Goal: Task Accomplishment & Management: Manage account settings

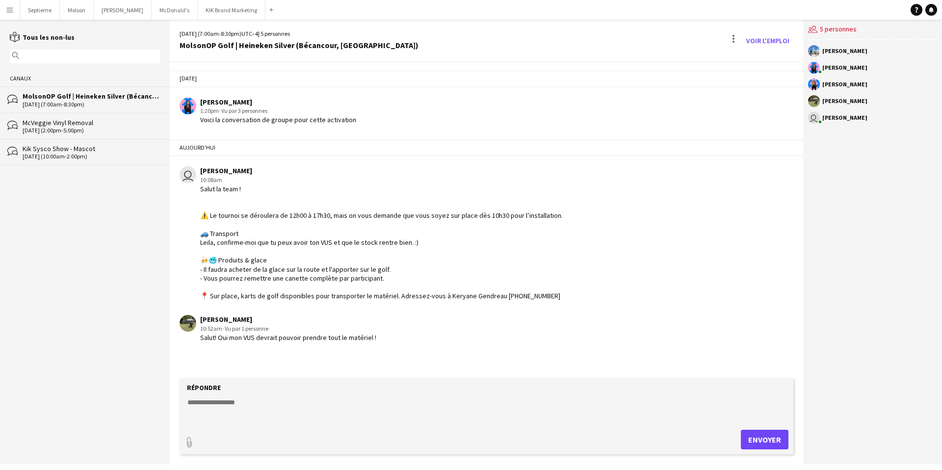
click at [313, 399] on textarea at bounding box center [488, 410] width 604 height 26
click at [76, 16] on button "Molson Fermer" at bounding box center [77, 9] width 34 height 19
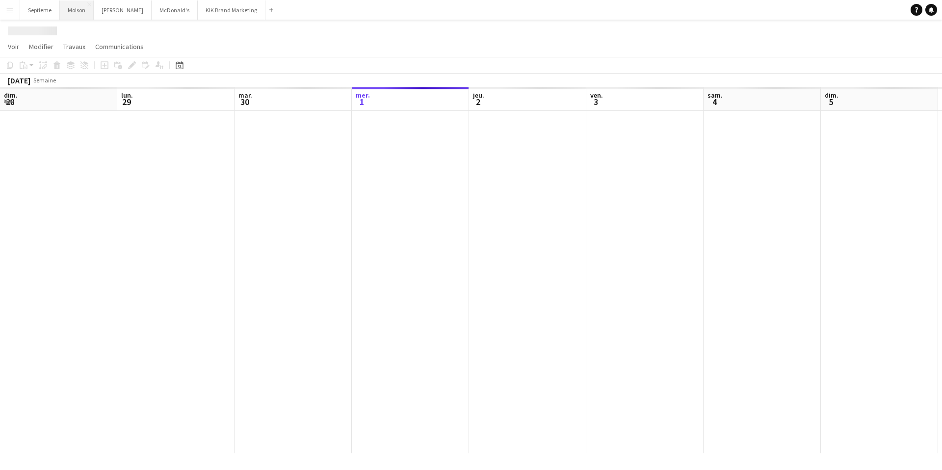
scroll to position [0, 234]
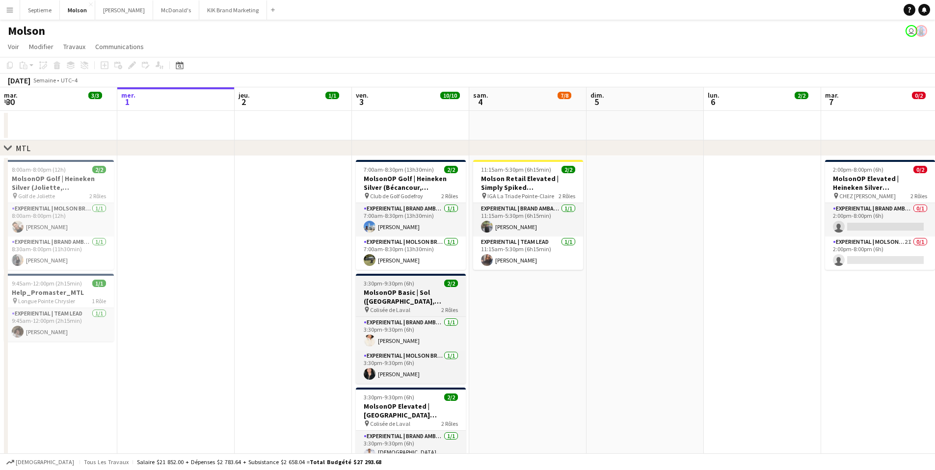
click at [413, 297] on h3 "MolsonOP Basic | Sol ([GEOGRAPHIC_DATA], [GEOGRAPHIC_DATA])" at bounding box center [411, 297] width 110 height 18
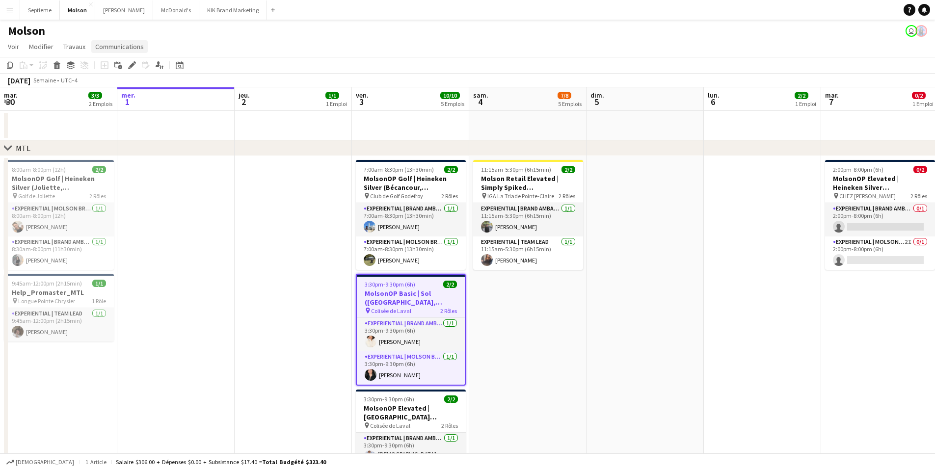
click at [116, 46] on span "Communications" at bounding box center [119, 46] width 49 height 9
click at [152, 86] on link "Créer un chat" at bounding box center [140, 88] width 98 height 21
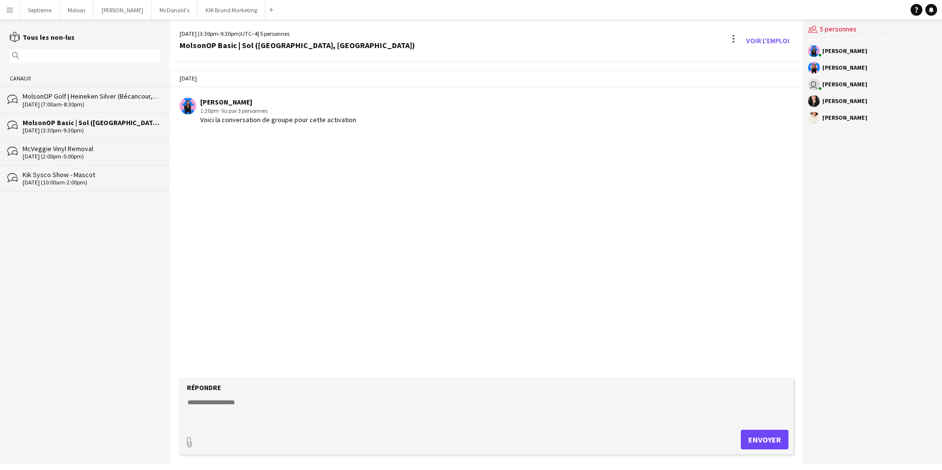
click at [234, 401] on textarea at bounding box center [488, 410] width 604 height 26
click at [80, 14] on button "Molson Fermer" at bounding box center [77, 9] width 34 height 19
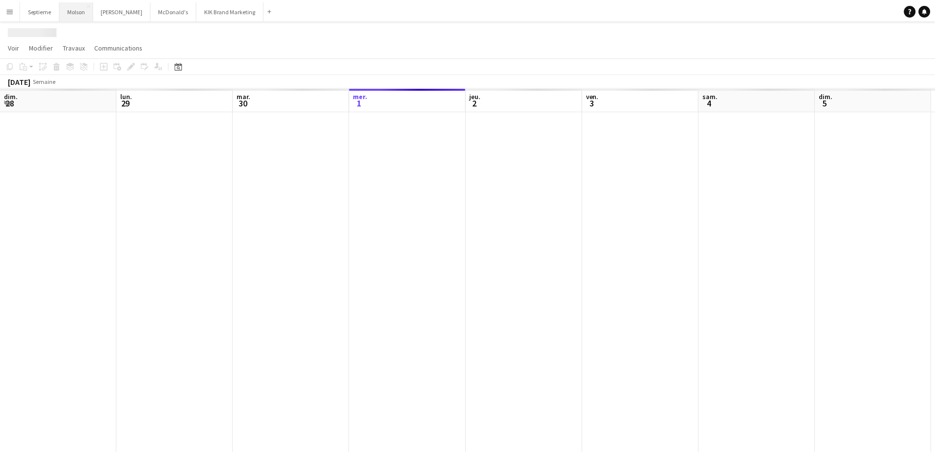
scroll to position [0, 234]
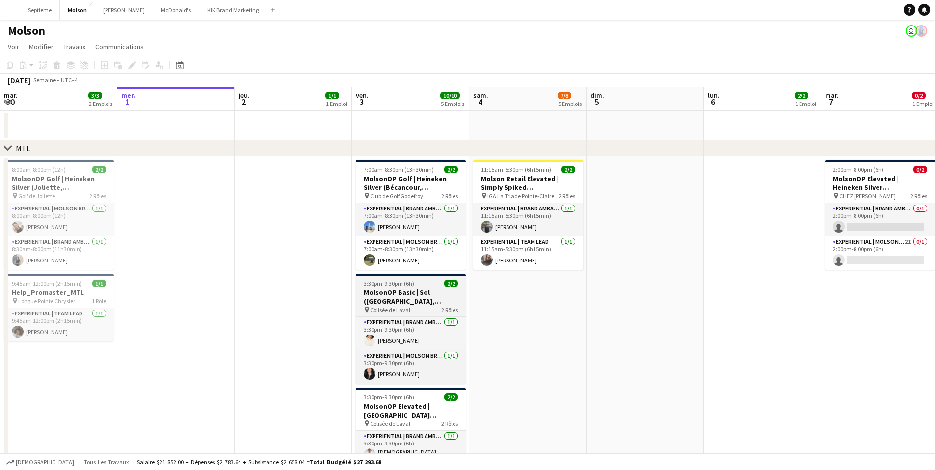
click at [416, 309] on div "pin Colisée de Laval 2 Rôles" at bounding box center [411, 310] width 110 height 8
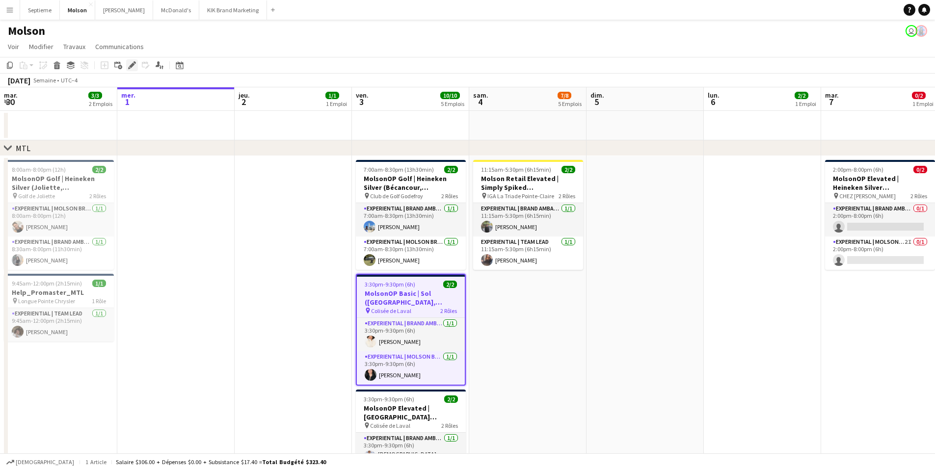
click at [134, 67] on icon "Modifier" at bounding box center [132, 65] width 8 height 8
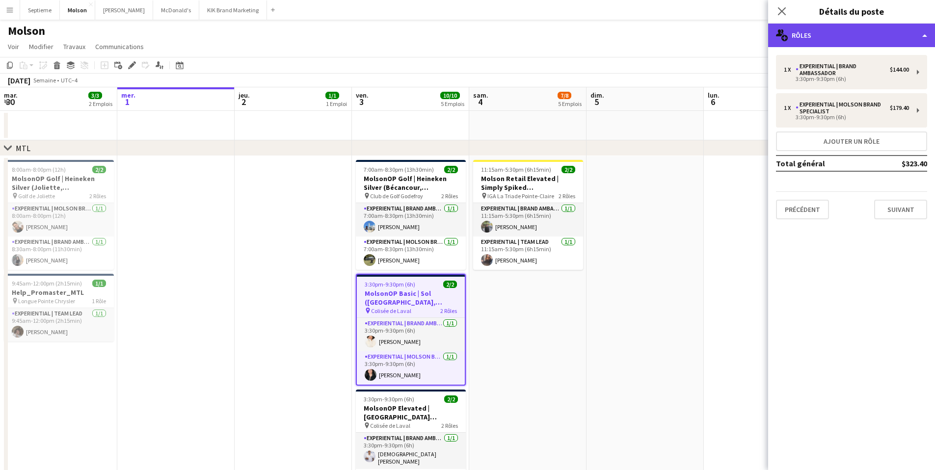
click at [926, 38] on div "multiple-users-add Rôles" at bounding box center [851, 36] width 167 height 24
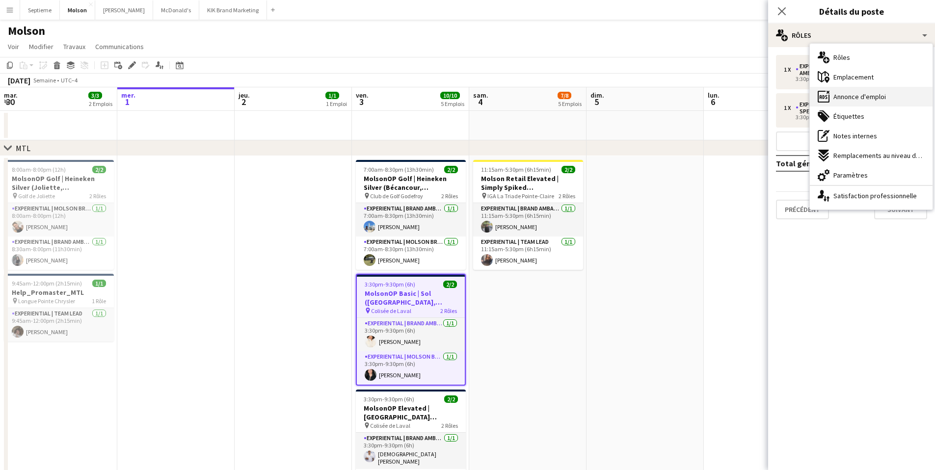
click at [883, 98] on span "Annonce d'emploi" at bounding box center [859, 96] width 52 height 9
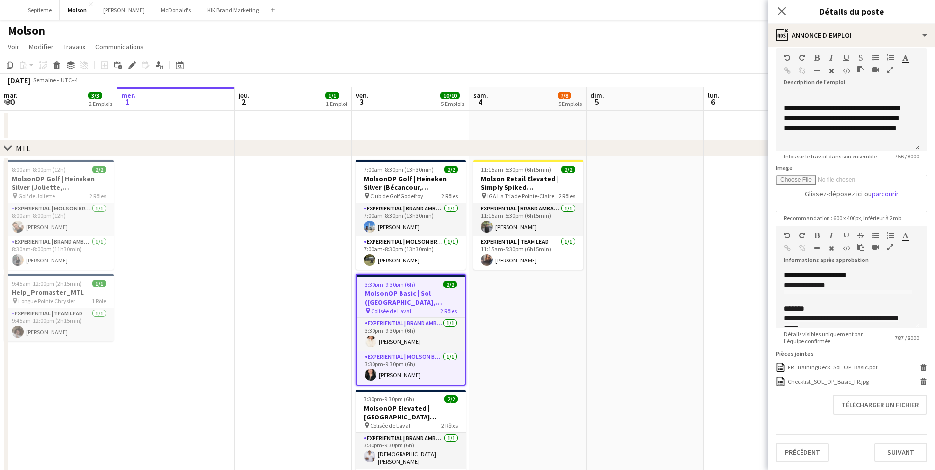
scroll to position [115, 0]
click at [825, 280] on span "**********" at bounding box center [803, 276] width 41 height 7
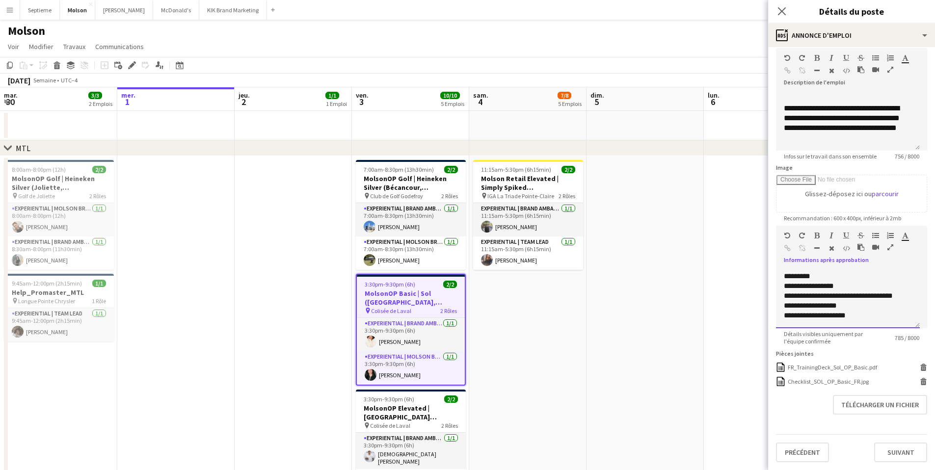
scroll to position [52, 0]
click at [881, 458] on button "Suivant" at bounding box center [900, 452] width 53 height 20
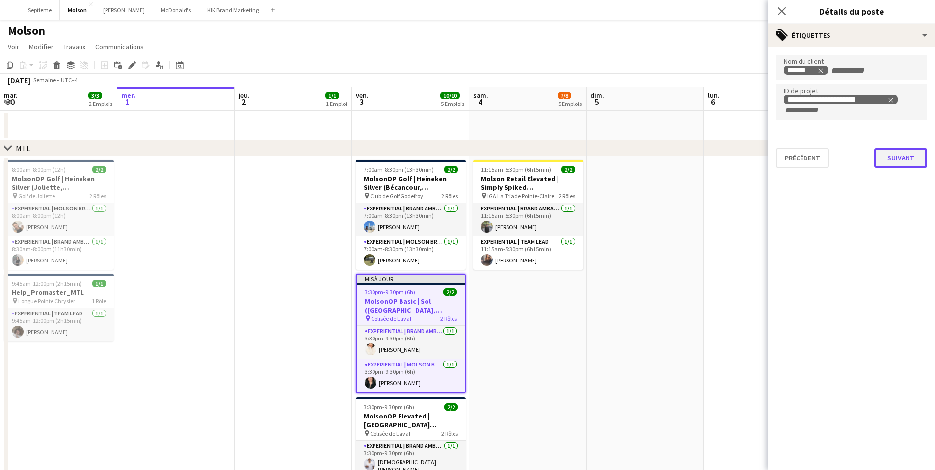
click at [895, 158] on button "Suivant" at bounding box center [900, 158] width 53 height 20
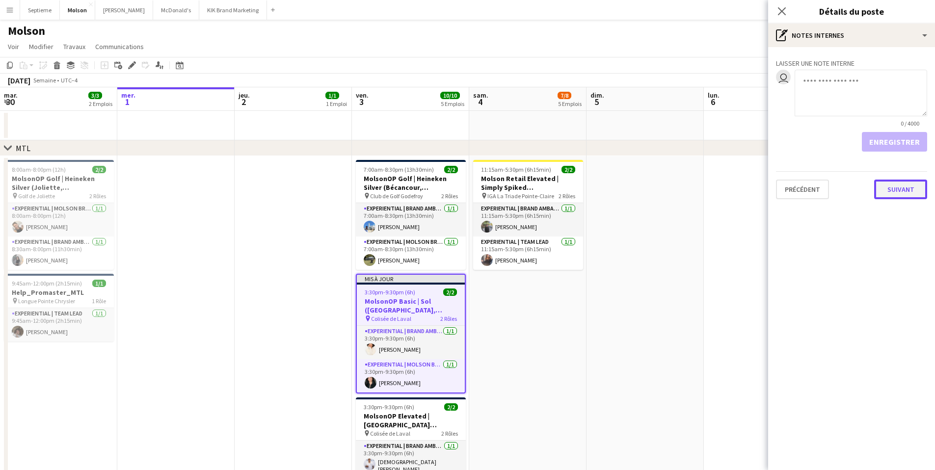
click at [890, 191] on button "Suivant" at bounding box center [900, 190] width 53 height 20
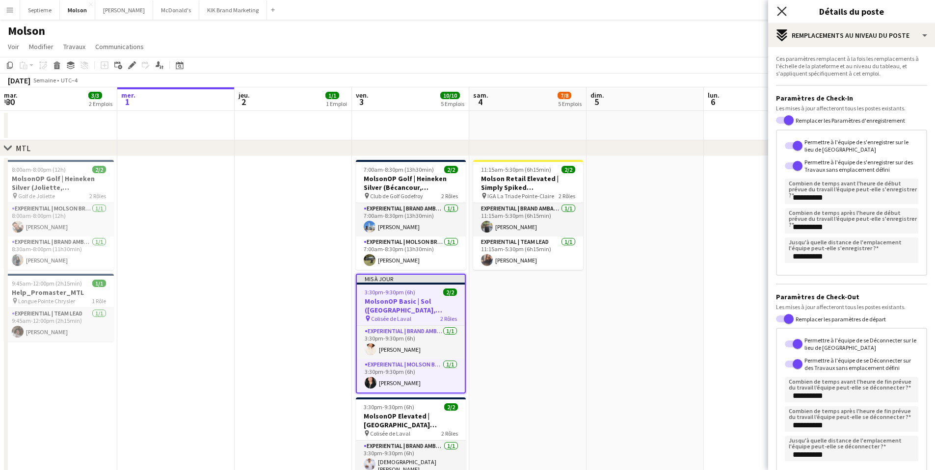
click at [785, 16] on icon "Fermer le pop-in" at bounding box center [781, 10] width 9 height 9
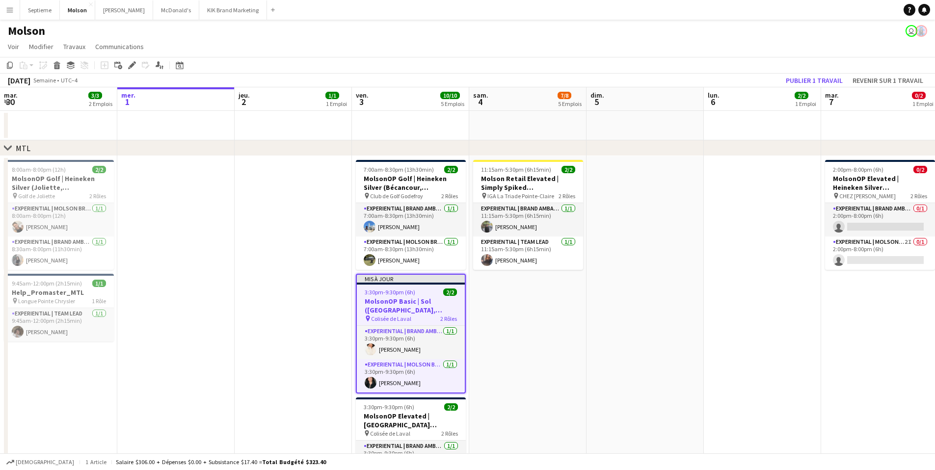
click at [451, 315] on span "2 Rôles" at bounding box center [448, 318] width 17 height 7
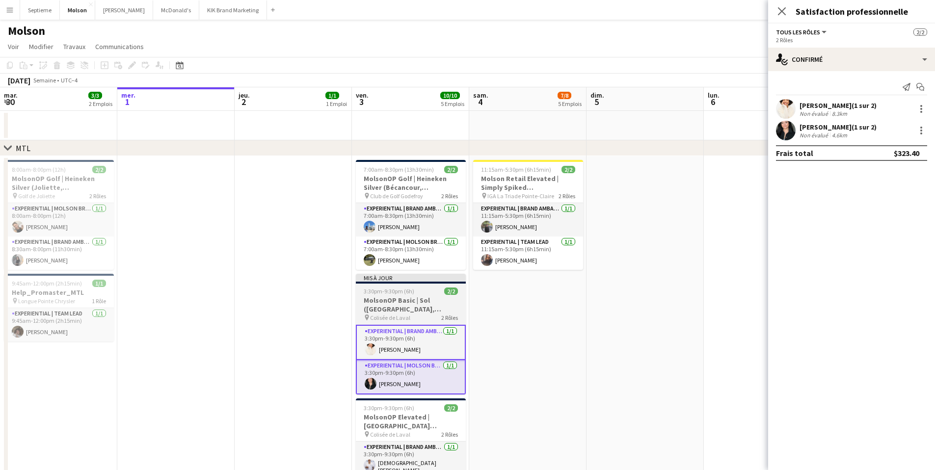
click at [419, 304] on h3 "MolsonOP Basic | Sol ([GEOGRAPHIC_DATA], [GEOGRAPHIC_DATA])" at bounding box center [411, 305] width 110 height 18
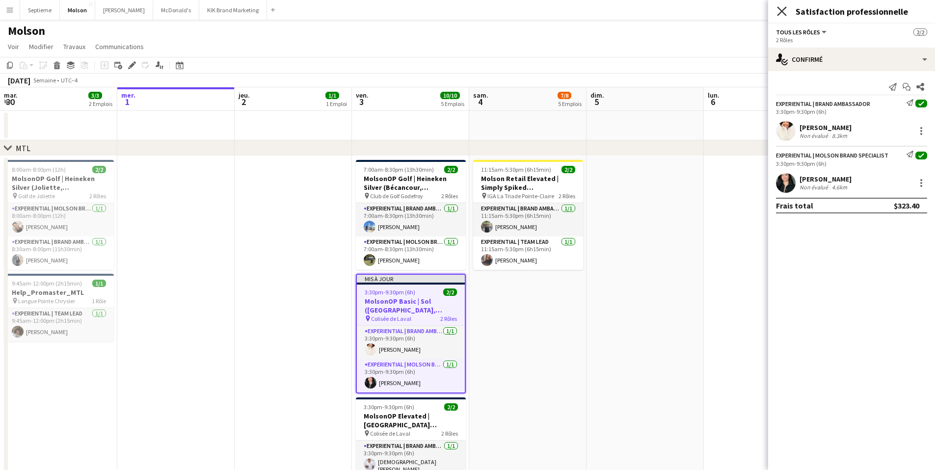
click at [783, 10] on icon "Fermer le pop-in" at bounding box center [781, 10] width 9 height 9
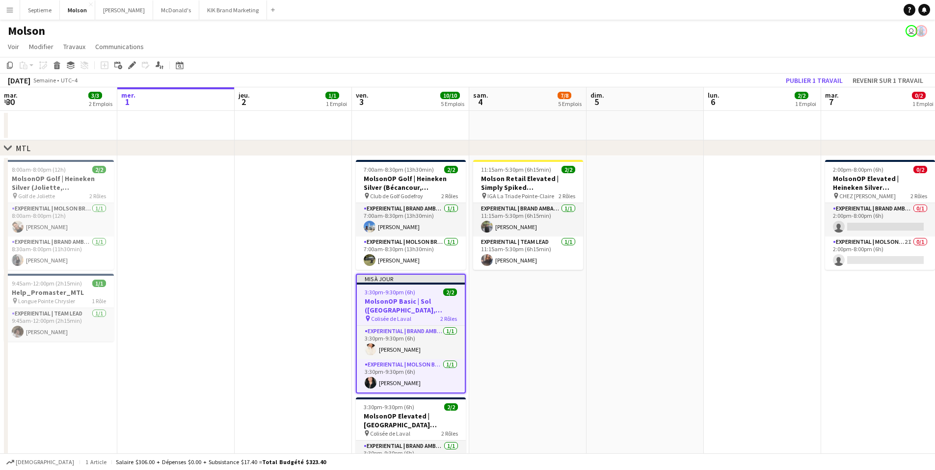
click at [491, 325] on app-date-cell "11:15am-5:30pm (6h15min) 2/2 Molson Retail Elevated | Simply Spiked ([GEOGRAPHI…" at bounding box center [527, 341] width 117 height 371
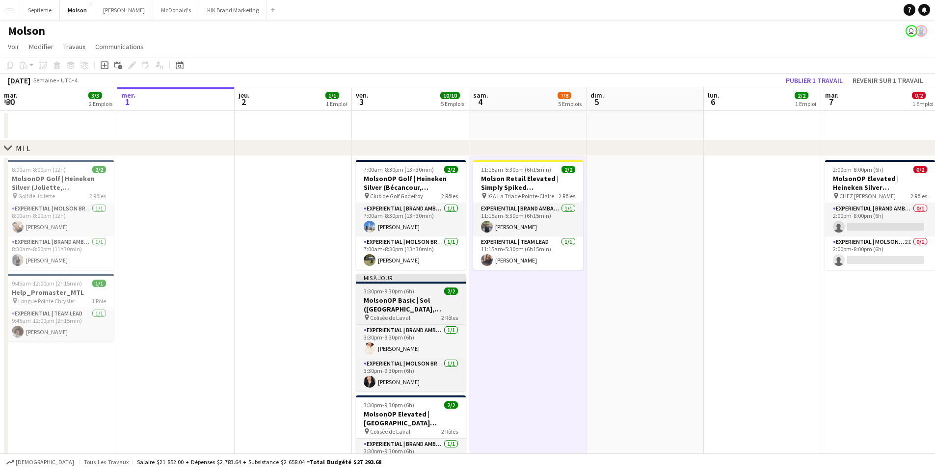
click at [403, 280] on div "Mis à jour" at bounding box center [411, 278] width 110 height 8
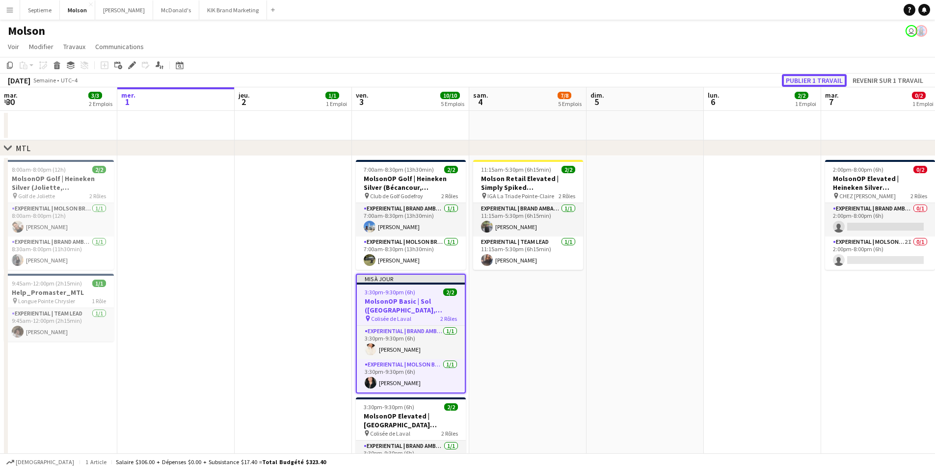
click at [824, 78] on button "Publier 1 travail" at bounding box center [813, 80] width 65 height 13
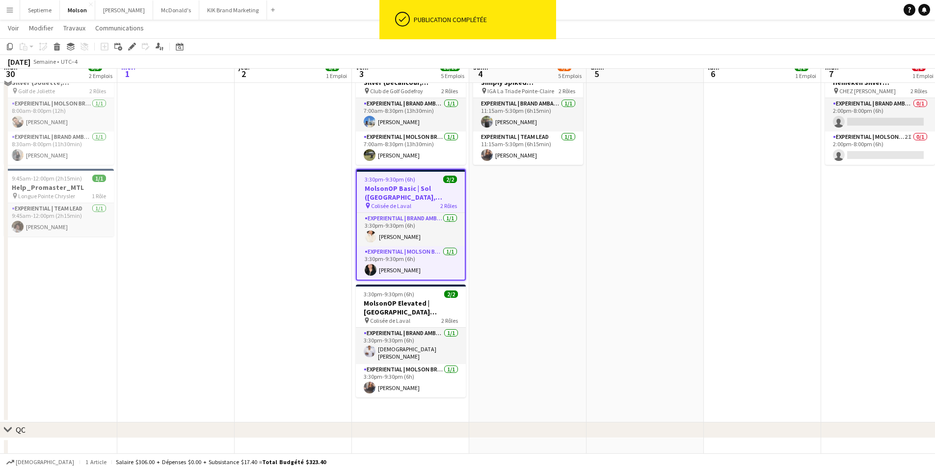
scroll to position [163, 0]
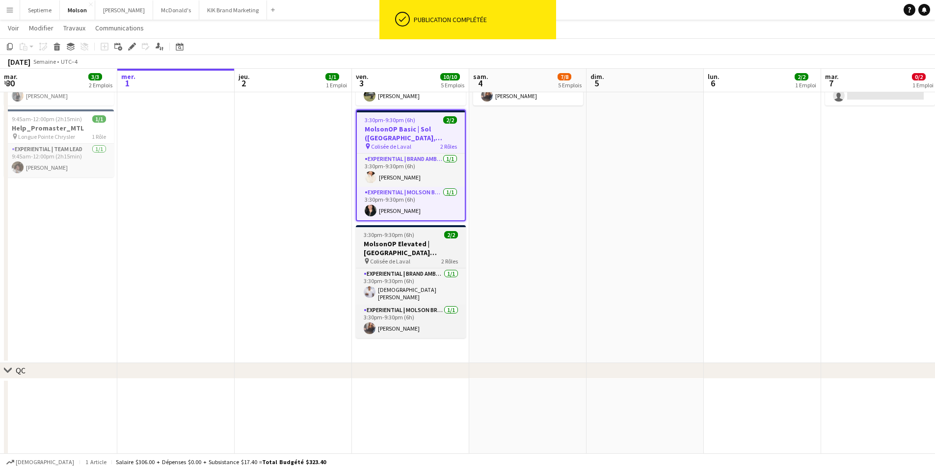
click at [420, 237] on div "3:30pm-9:30pm (6h) 2/2" at bounding box center [411, 234] width 110 height 7
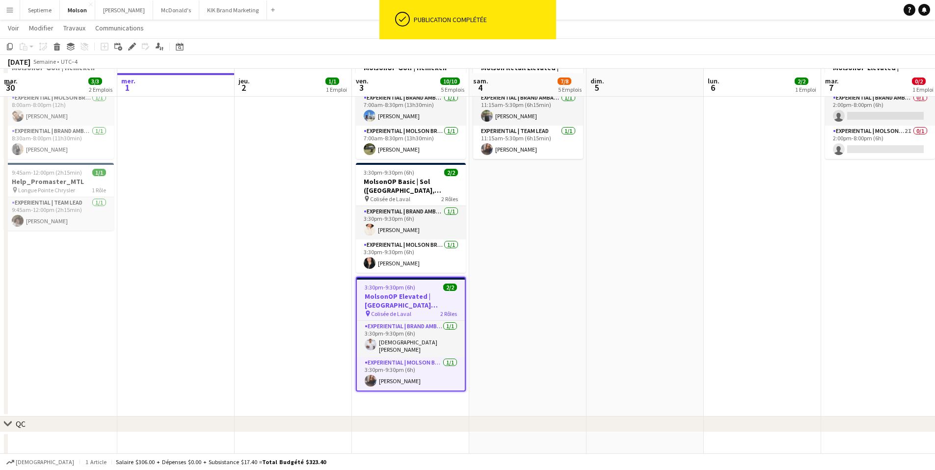
scroll to position [114, 0]
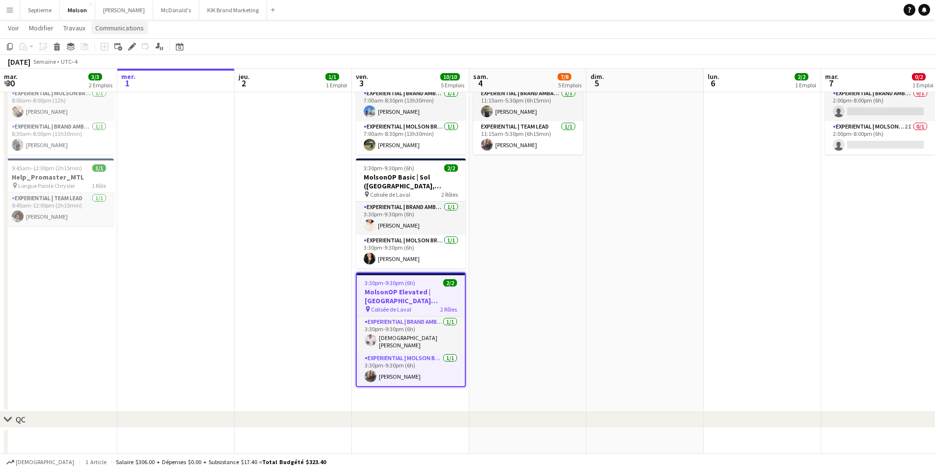
click at [110, 33] on link "Communications" at bounding box center [119, 28] width 56 height 13
click at [205, 28] on app-page-menu "Voir Vue journalière étendue Vue journalière réduite Vue mensuelle Sélecteur de…" at bounding box center [467, 29] width 935 height 19
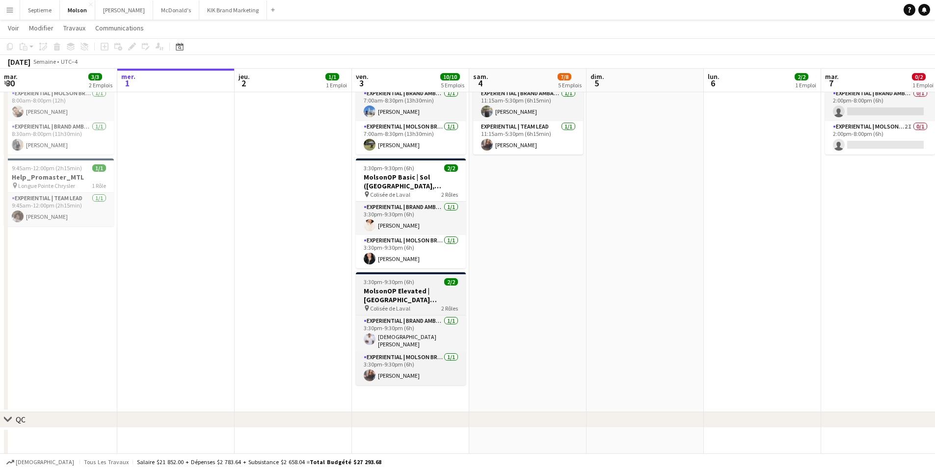
click at [401, 285] on span "3:30pm-9:30pm (6h)" at bounding box center [389, 281] width 51 height 7
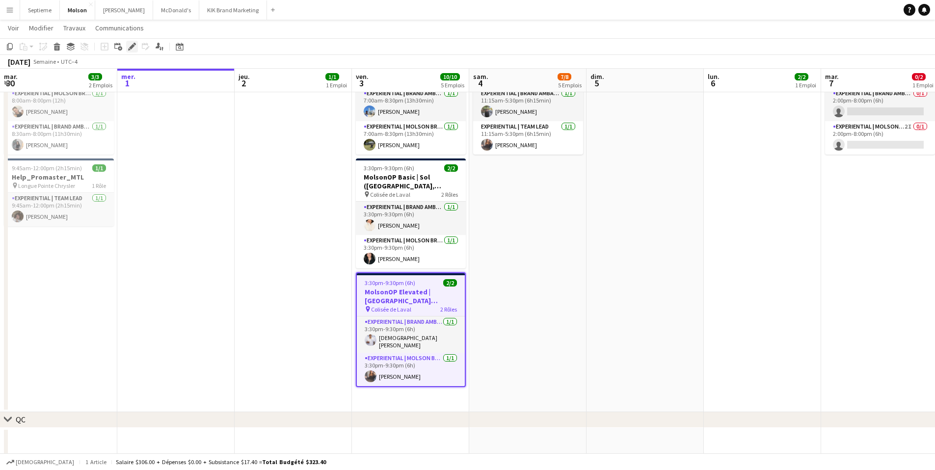
click at [131, 48] on icon at bounding box center [131, 46] width 5 height 5
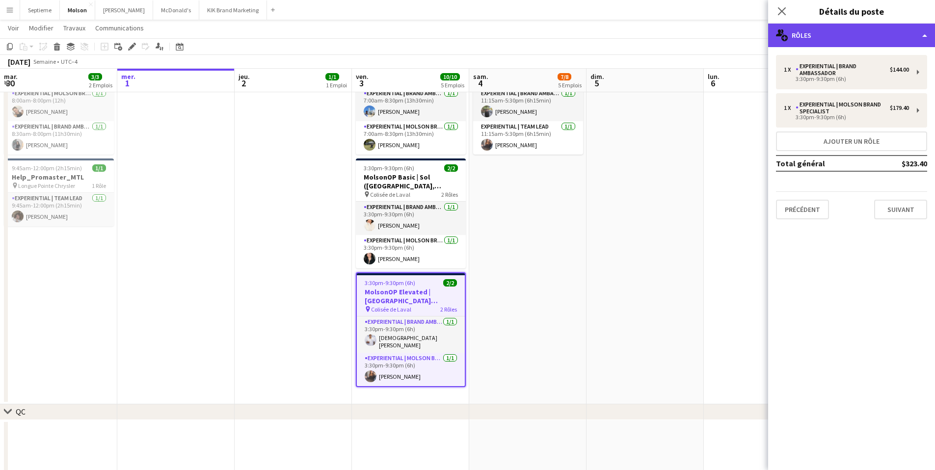
click at [924, 37] on div "multiple-users-add Rôles" at bounding box center [851, 36] width 167 height 24
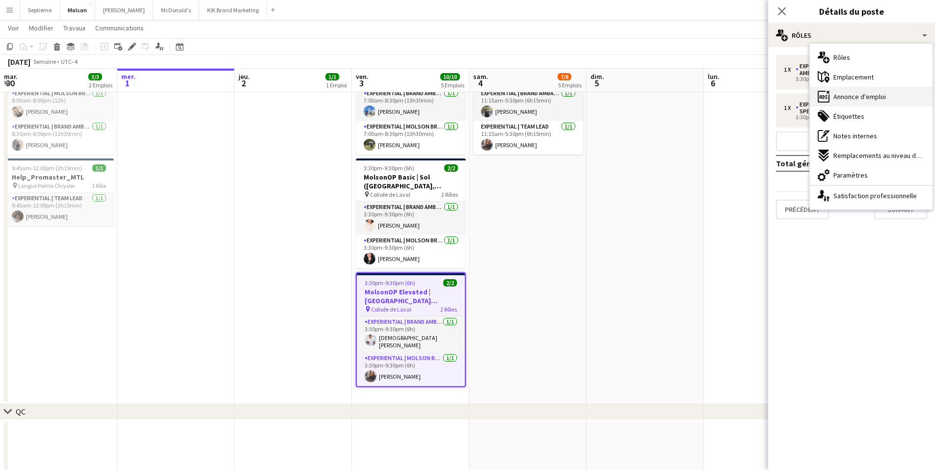
click at [860, 92] on span "Annonce d'emploi" at bounding box center [859, 96] width 52 height 9
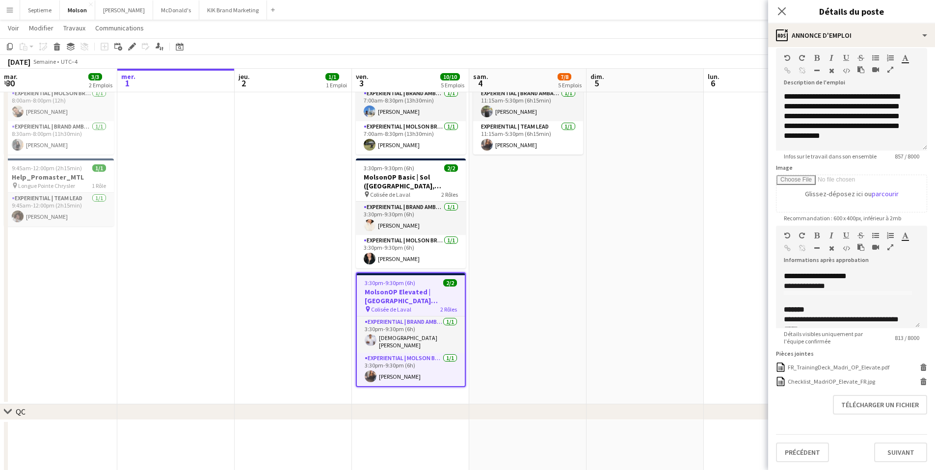
scroll to position [122, 0]
click at [825, 283] on span "**********" at bounding box center [803, 279] width 41 height 7
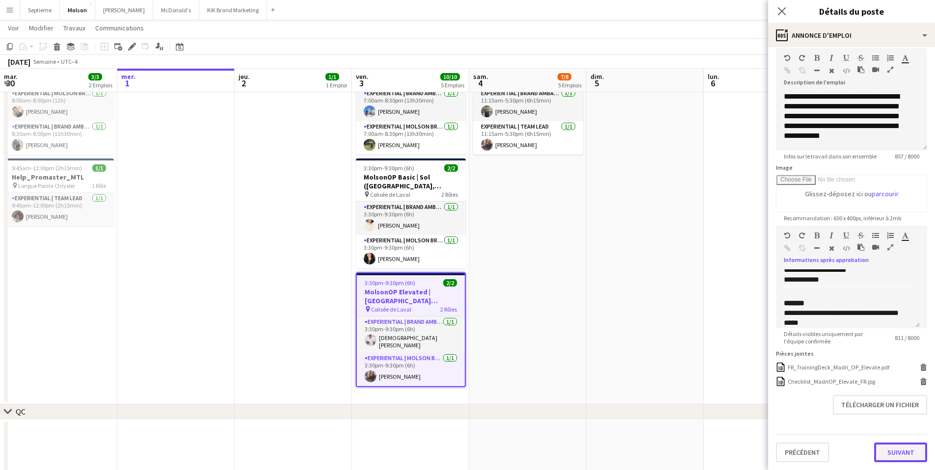
click at [881, 450] on button "Suivant" at bounding box center [900, 452] width 53 height 20
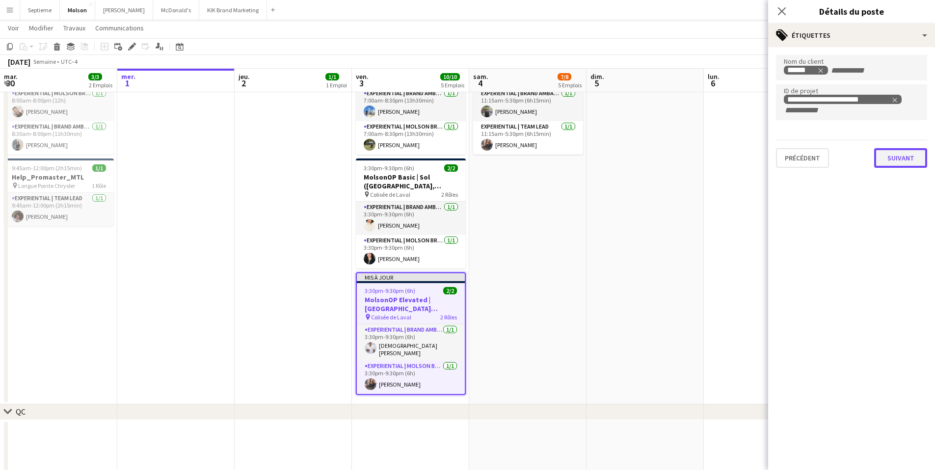
click at [881, 163] on button "Suivant" at bounding box center [900, 158] width 53 height 20
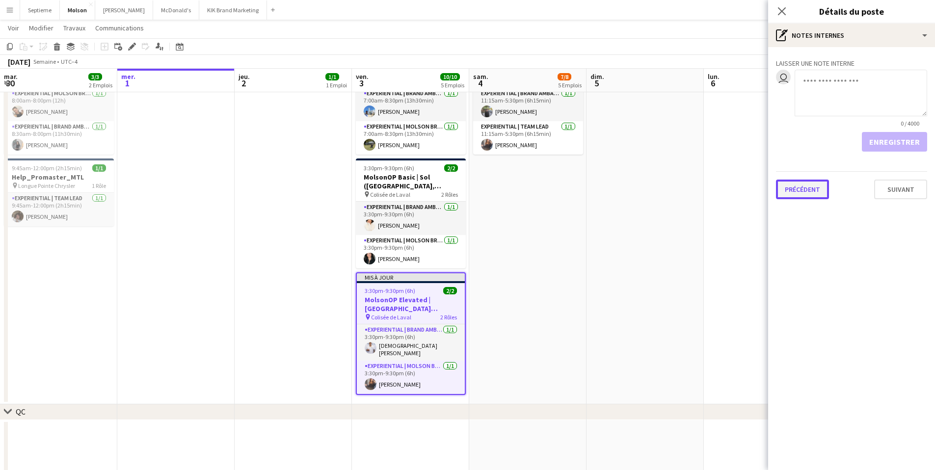
click at [804, 187] on button "Précédent" at bounding box center [802, 190] width 53 height 20
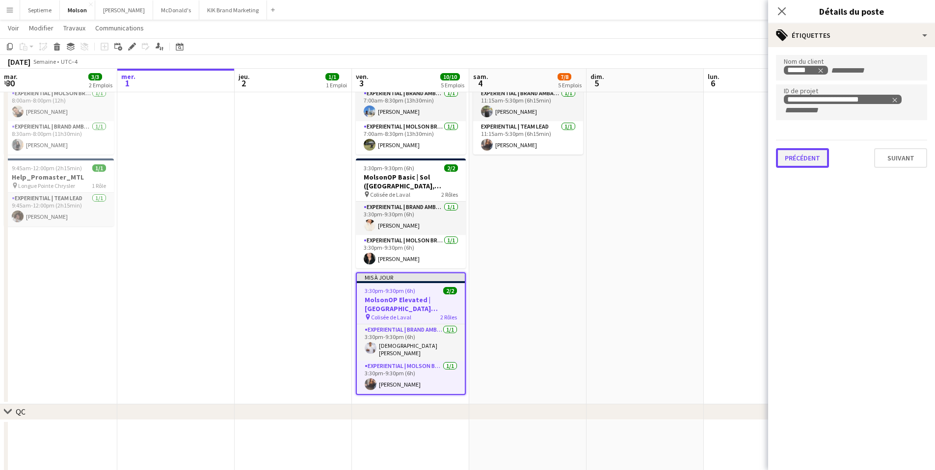
click at [804, 161] on button "Précédent" at bounding box center [802, 158] width 53 height 20
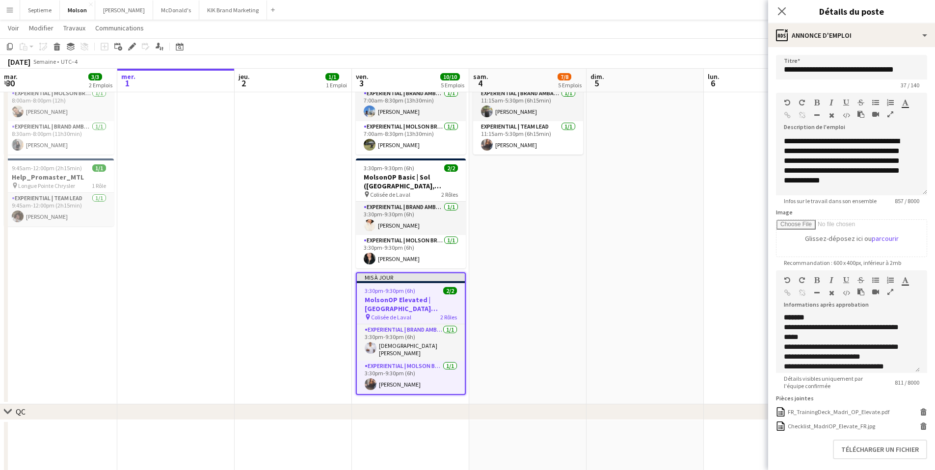
scroll to position [139, 0]
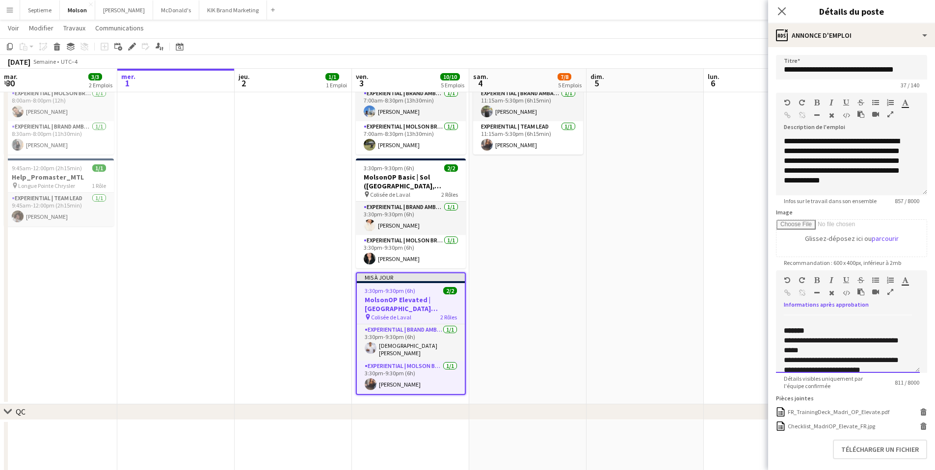
click at [816, 311] on span "**********" at bounding box center [800, 306] width 35 height 7
click at [779, 9] on icon at bounding box center [781, 10] width 9 height 9
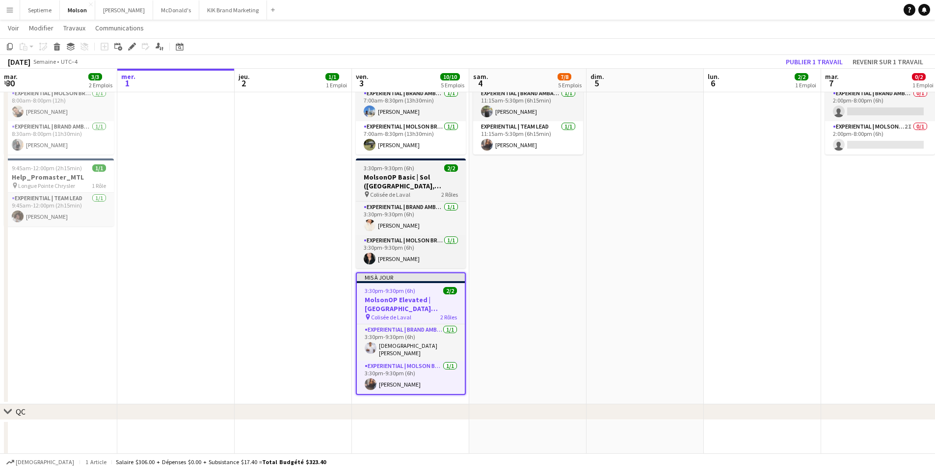
click at [419, 180] on h3 "MolsonOP Basic | Sol ([GEOGRAPHIC_DATA], [GEOGRAPHIC_DATA])" at bounding box center [411, 182] width 110 height 18
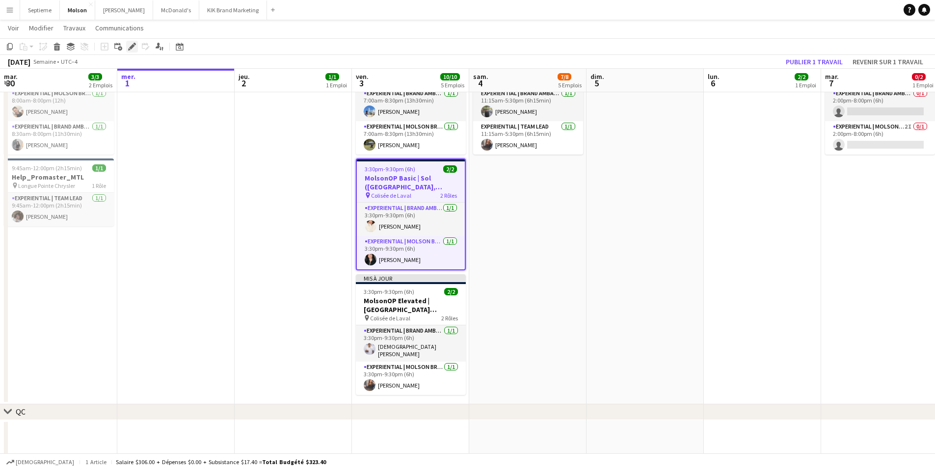
click at [134, 46] on icon "Modifier" at bounding box center [132, 47] width 8 height 8
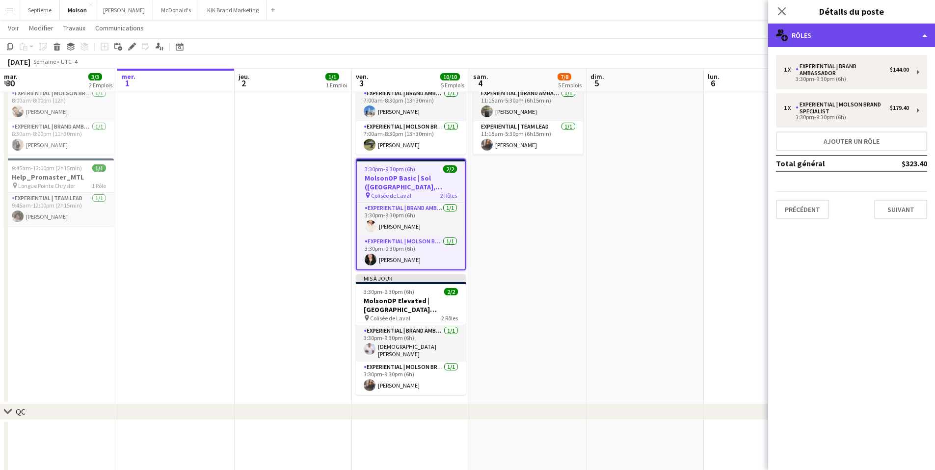
click at [912, 33] on div "multiple-users-add Rôles" at bounding box center [851, 36] width 167 height 24
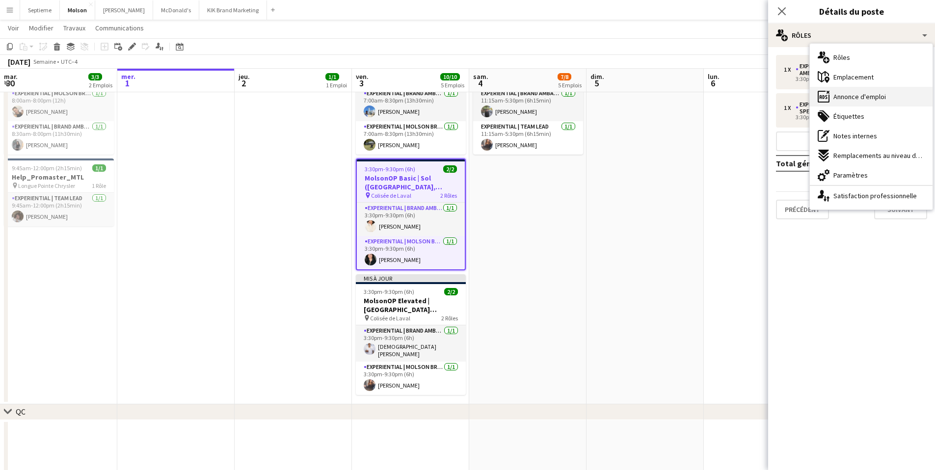
click at [877, 99] on span "Annonce d'emploi" at bounding box center [859, 96] width 52 height 9
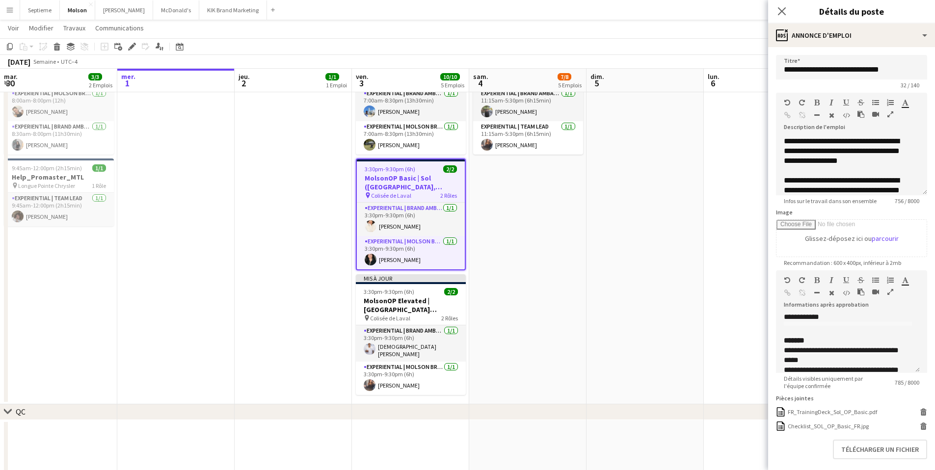
scroll to position [121, 0]
click at [819, 319] on span "**********" at bounding box center [800, 315] width 35 height 7
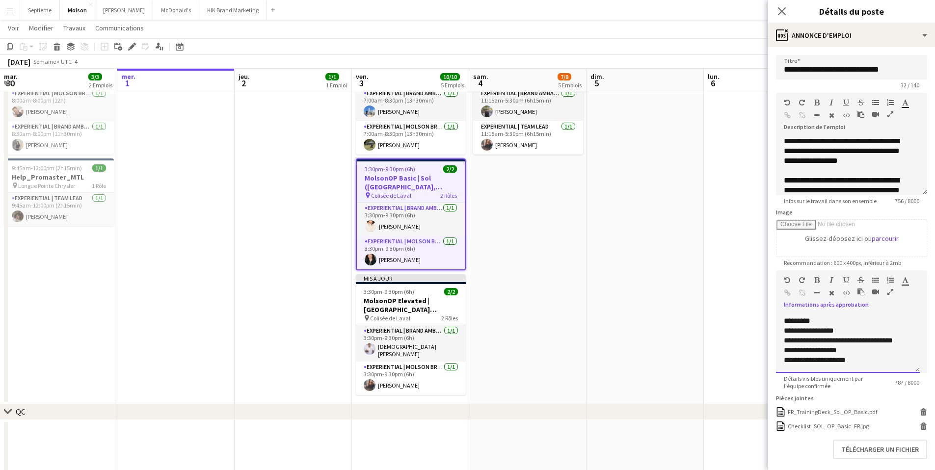
scroll to position [52, 0]
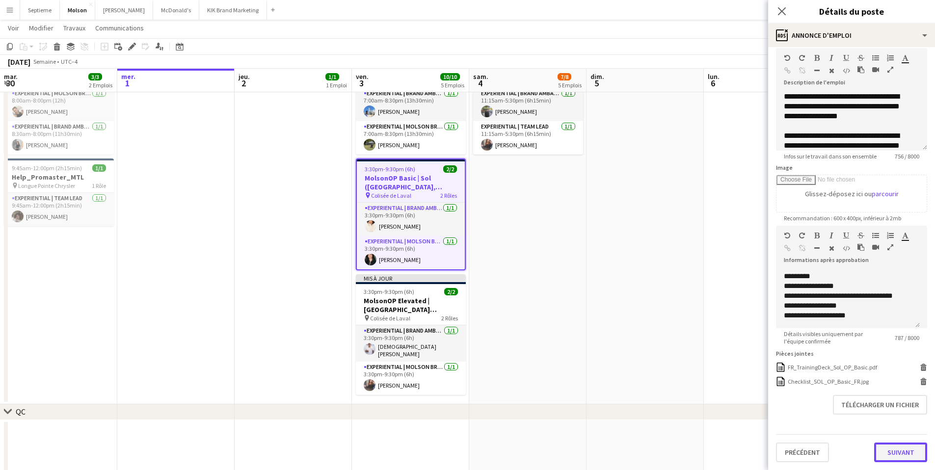
click at [875, 453] on button "Suivant" at bounding box center [900, 452] width 53 height 20
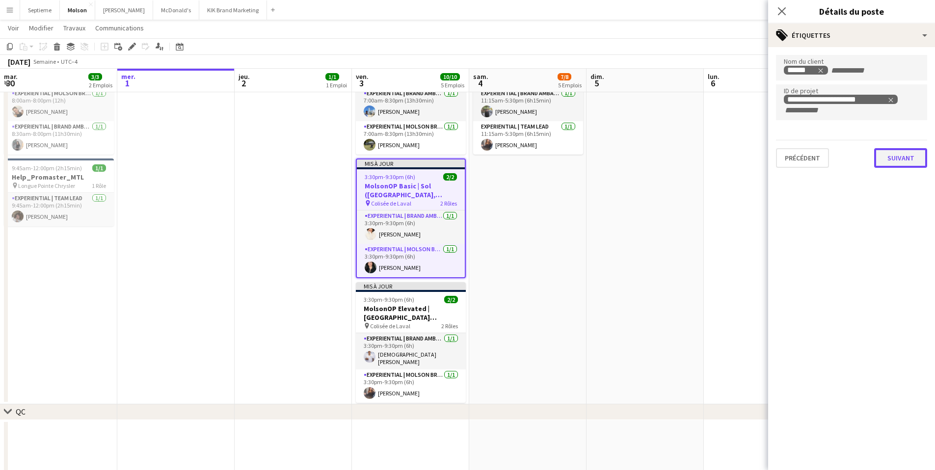
click at [902, 164] on button "Suivant" at bounding box center [900, 158] width 53 height 20
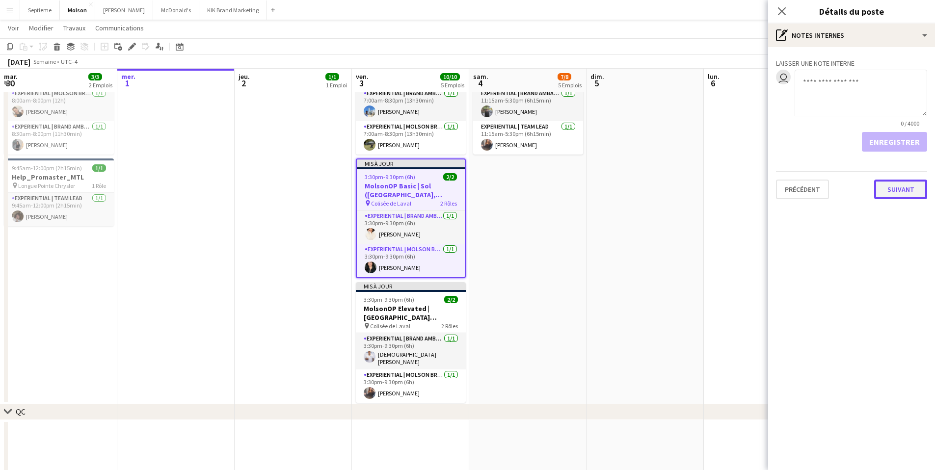
click at [891, 192] on button "Suivant" at bounding box center [900, 190] width 53 height 20
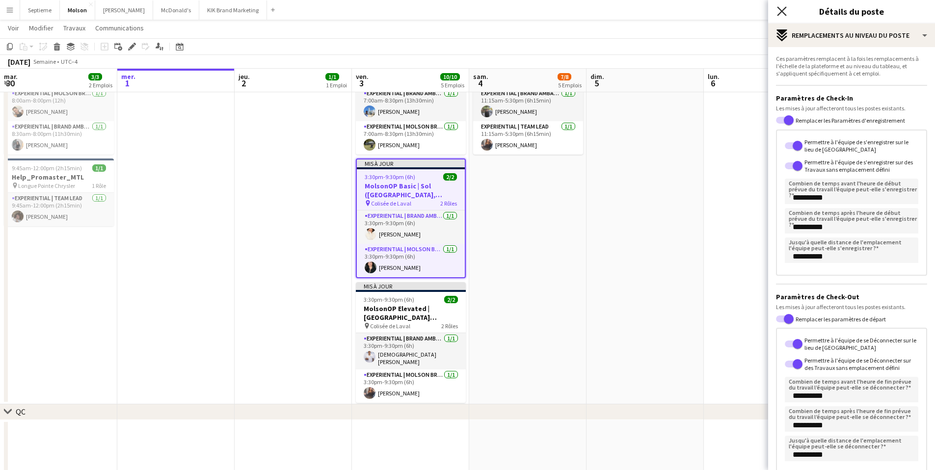
click at [781, 13] on icon "Fermer le pop-in" at bounding box center [781, 10] width 9 height 9
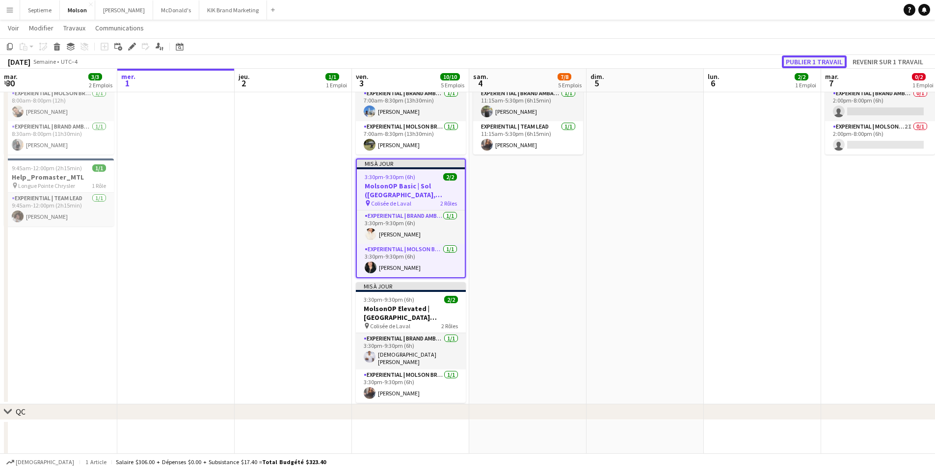
click at [814, 59] on button "Publier 1 travail" at bounding box center [813, 61] width 65 height 13
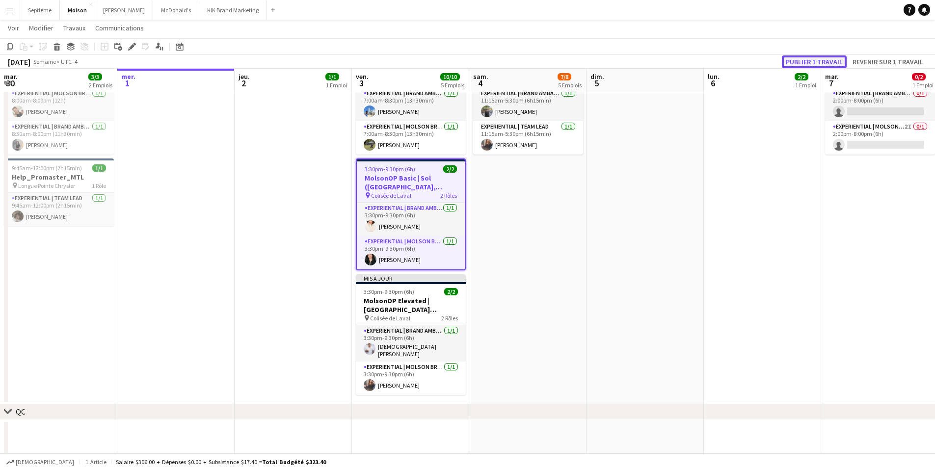
click at [813, 60] on button "Publier 1 travail" at bounding box center [813, 61] width 65 height 13
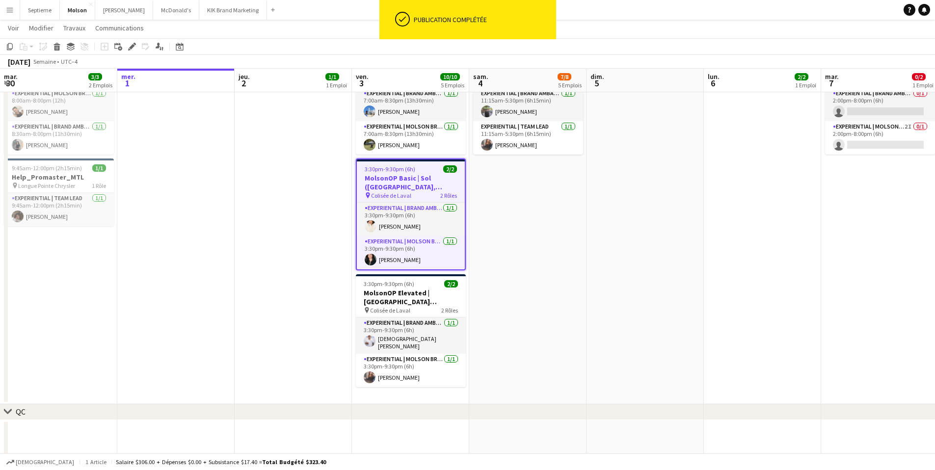
click at [418, 182] on h3 "MolsonOP Basic | Sol ([GEOGRAPHIC_DATA], [GEOGRAPHIC_DATA])" at bounding box center [411, 183] width 108 height 18
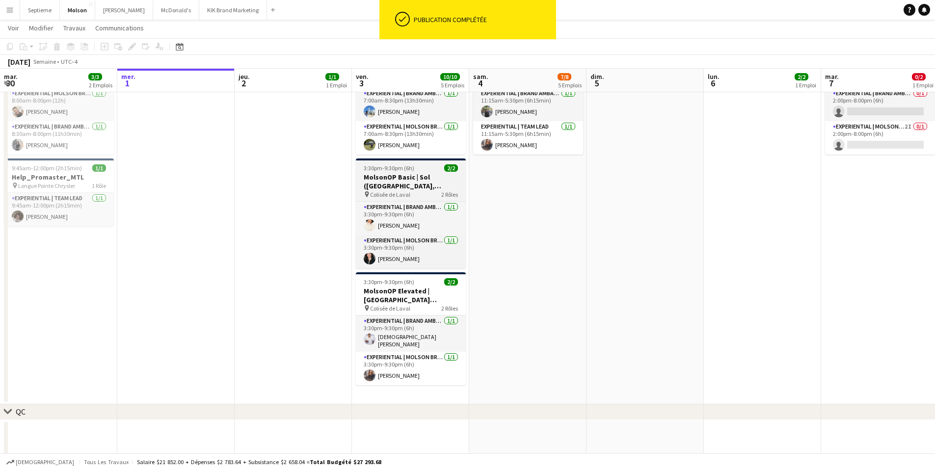
click at [418, 182] on h3 "MolsonOP Basic | Sol ([GEOGRAPHIC_DATA], [GEOGRAPHIC_DATA])" at bounding box center [411, 182] width 110 height 18
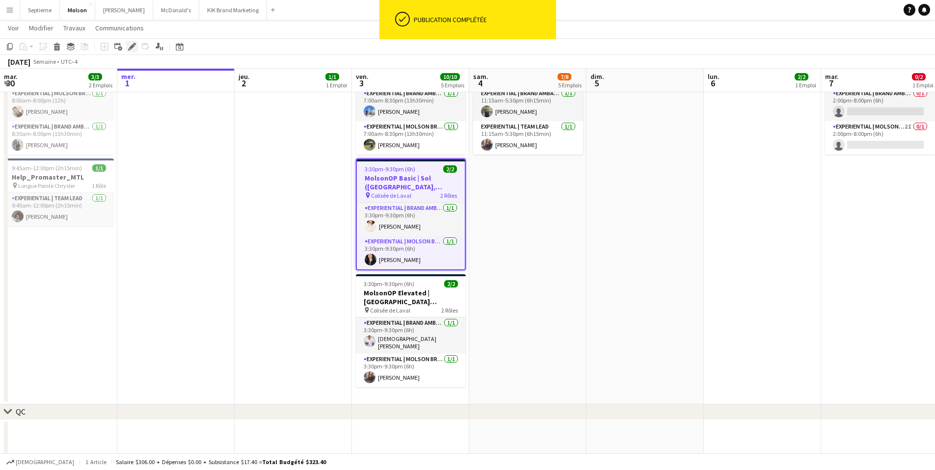
click at [130, 46] on icon "Modifier" at bounding box center [132, 47] width 8 height 8
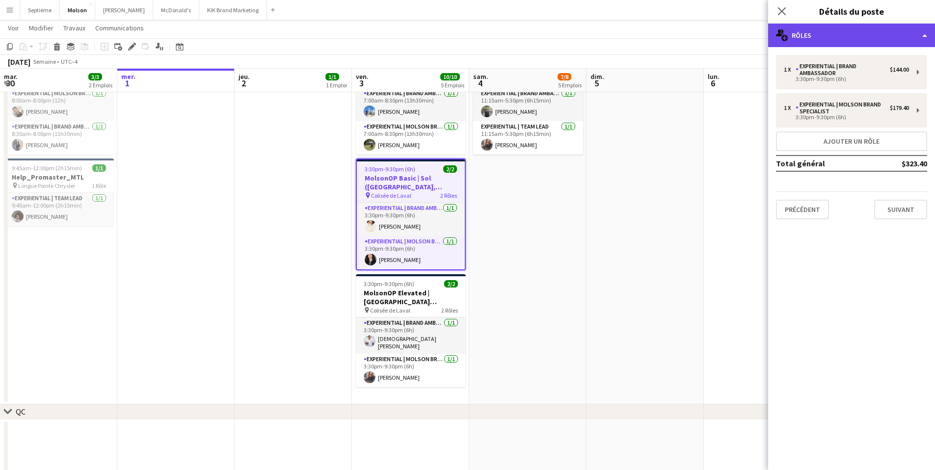
click at [924, 38] on div "multiple-users-add Rôles" at bounding box center [851, 36] width 167 height 24
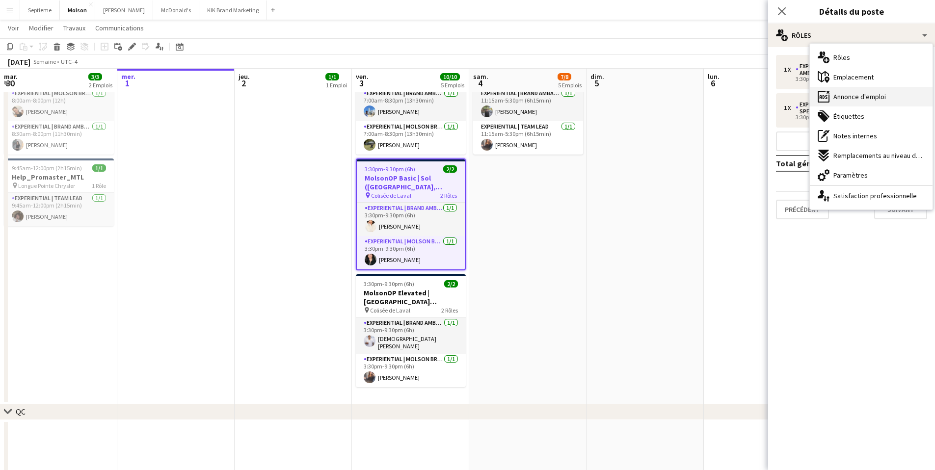
click at [867, 102] on div "ads-window Annonce d'emploi" at bounding box center [870, 97] width 123 height 20
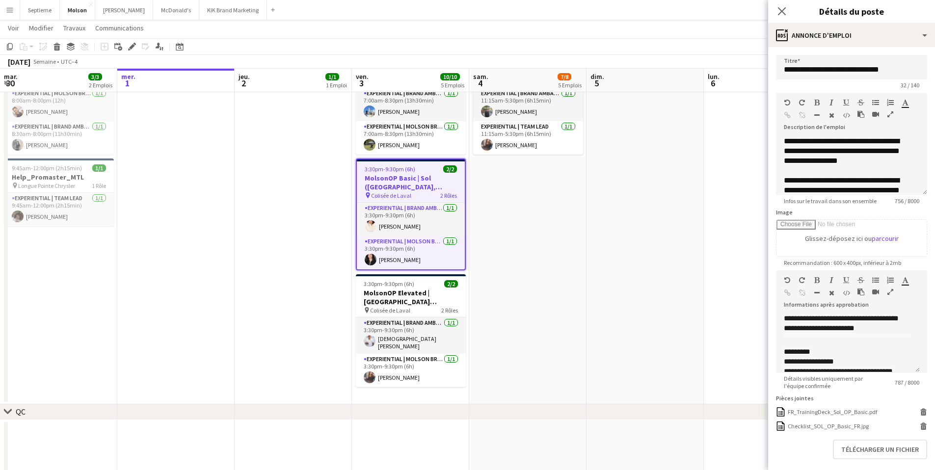
scroll to position [363, 0]
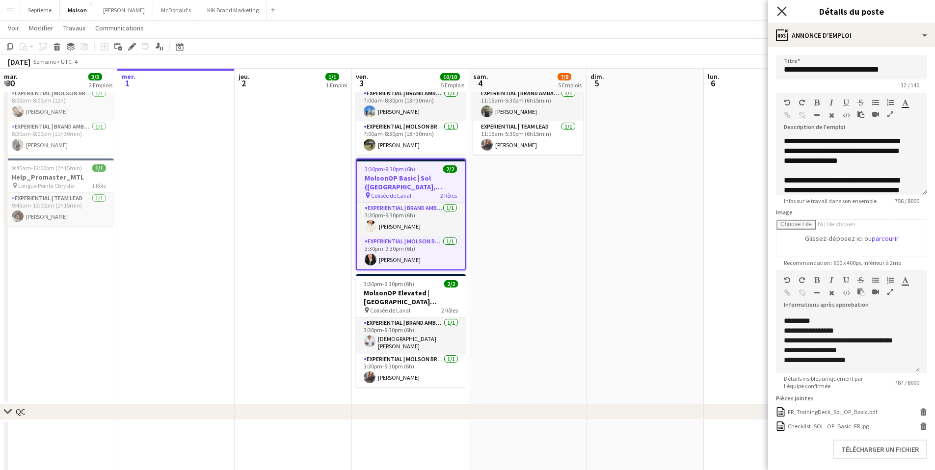
click at [778, 14] on icon at bounding box center [781, 10] width 9 height 9
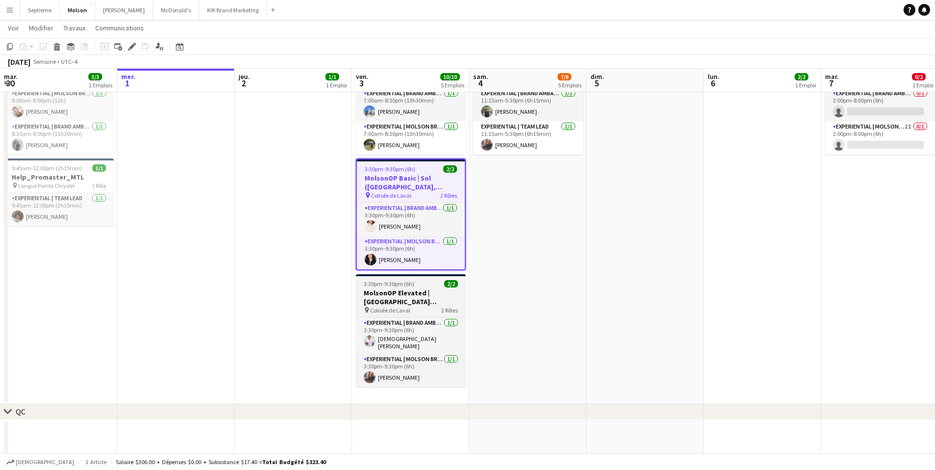
click at [419, 295] on h3 "MolsonOP Elevated | [GEOGRAPHIC_DATA] ([GEOGRAPHIC_DATA], [GEOGRAPHIC_DATA])" at bounding box center [411, 297] width 110 height 18
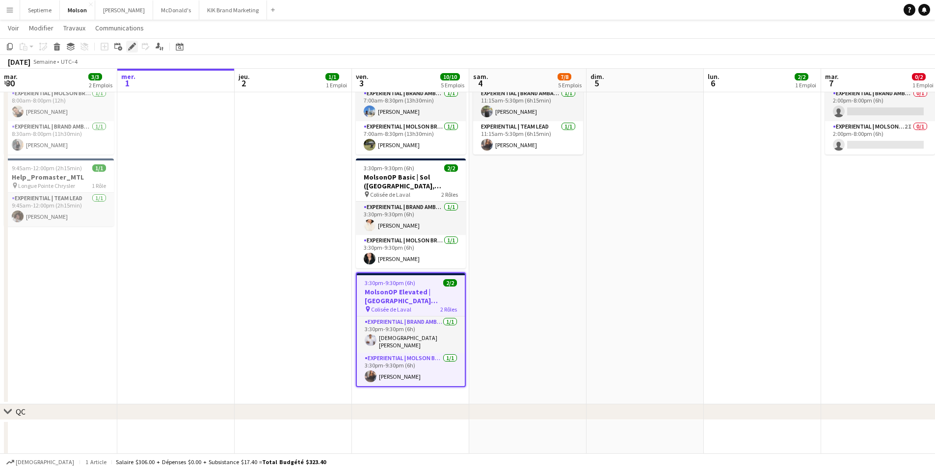
click at [133, 49] on icon "Modifier" at bounding box center [132, 47] width 8 height 8
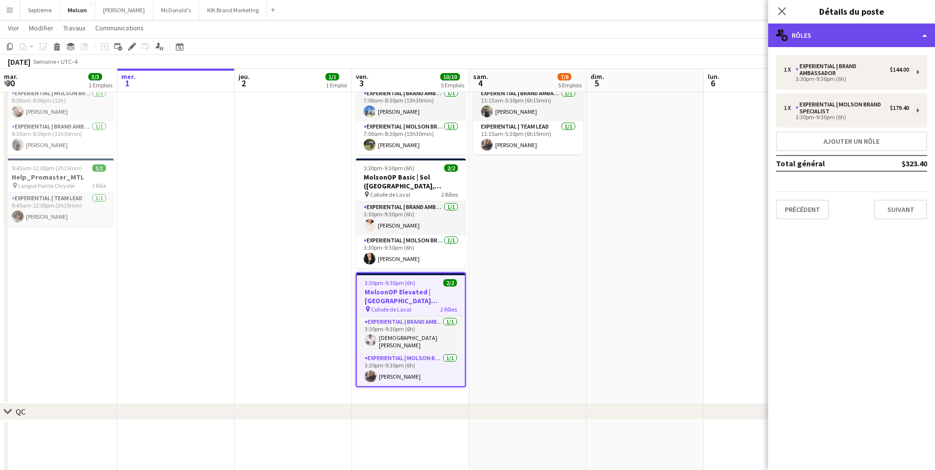
click at [922, 38] on div "multiple-users-add Rôles" at bounding box center [851, 36] width 167 height 24
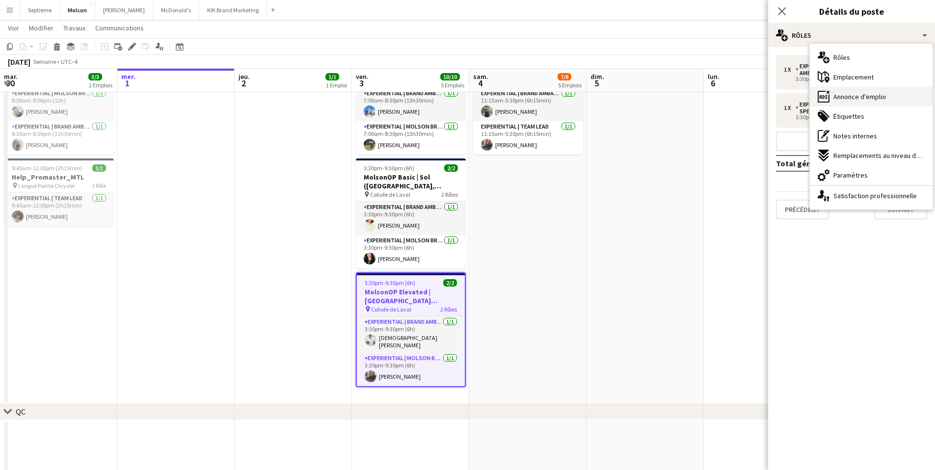
click at [878, 92] on span "Annonce d'emploi" at bounding box center [859, 96] width 52 height 9
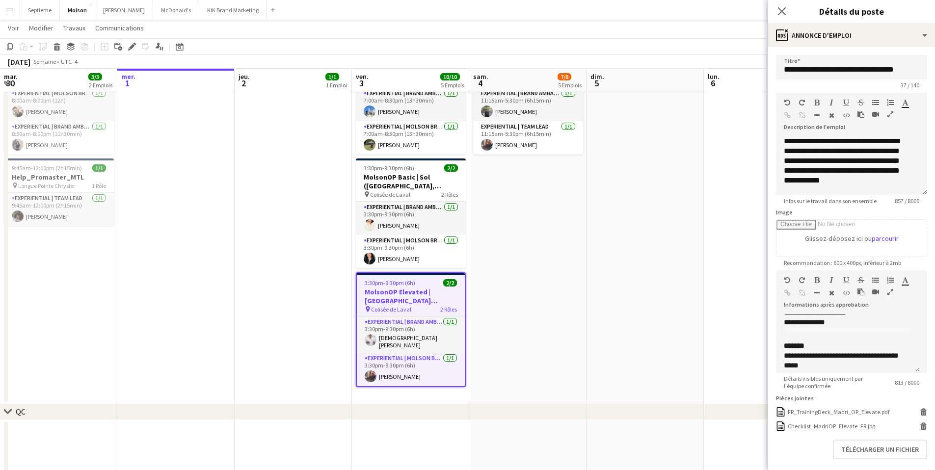
scroll to position [132, 0]
click at [783, 13] on icon at bounding box center [781, 10] width 9 height 9
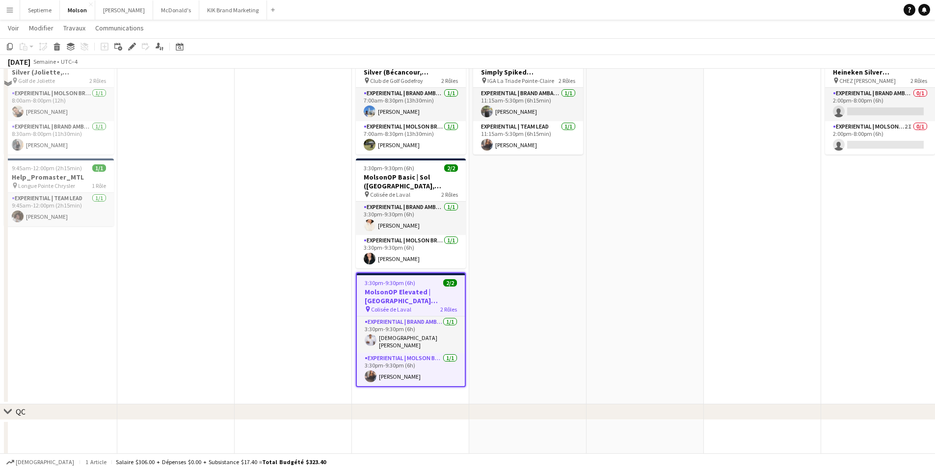
scroll to position [0, 0]
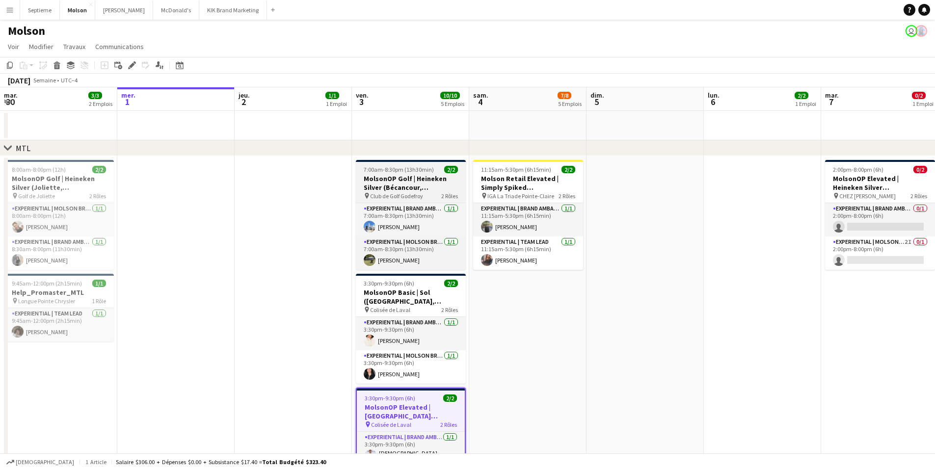
click at [432, 185] on h3 "MolsonOP Golf | Heineken Silver (Bécancour, [GEOGRAPHIC_DATA])" at bounding box center [411, 183] width 110 height 18
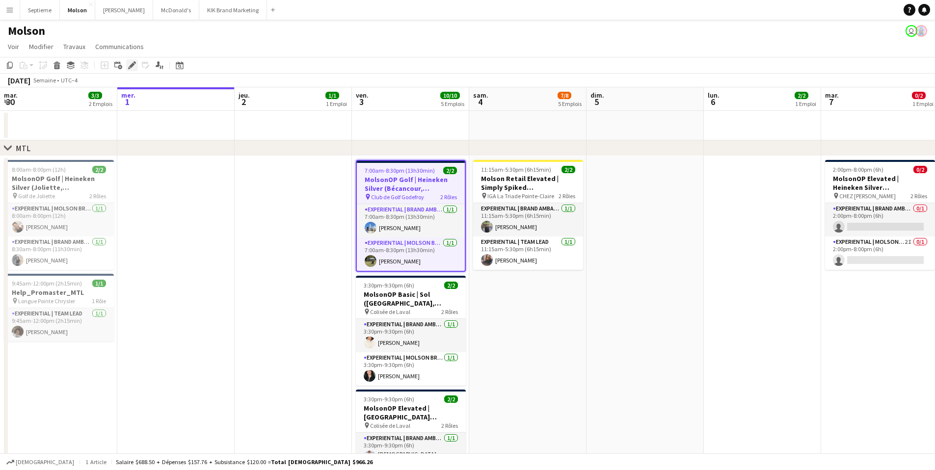
click at [130, 61] on icon "Modifier" at bounding box center [132, 65] width 8 height 8
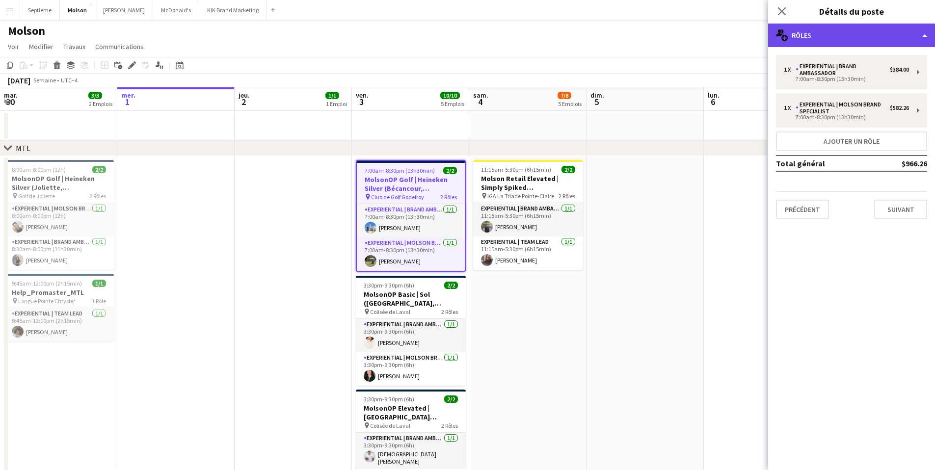
click at [917, 32] on div "multiple-users-add Rôles" at bounding box center [851, 36] width 167 height 24
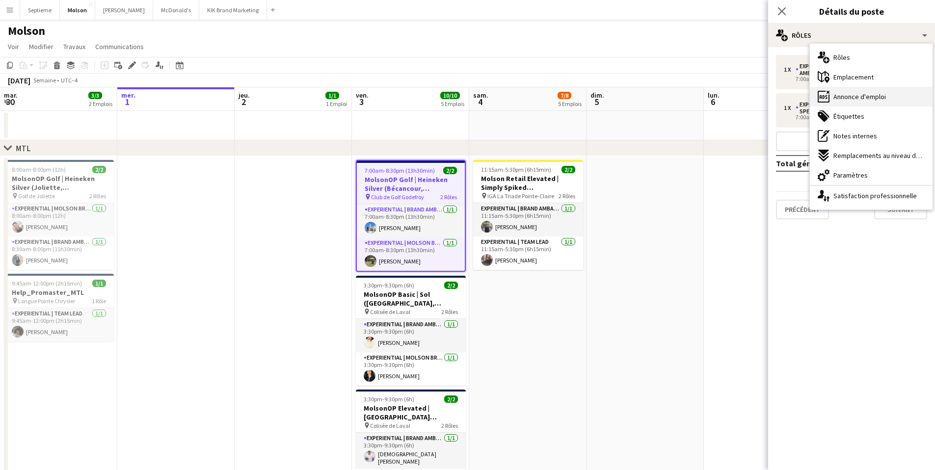
click at [872, 101] on span "Annonce d'emploi" at bounding box center [859, 96] width 52 height 9
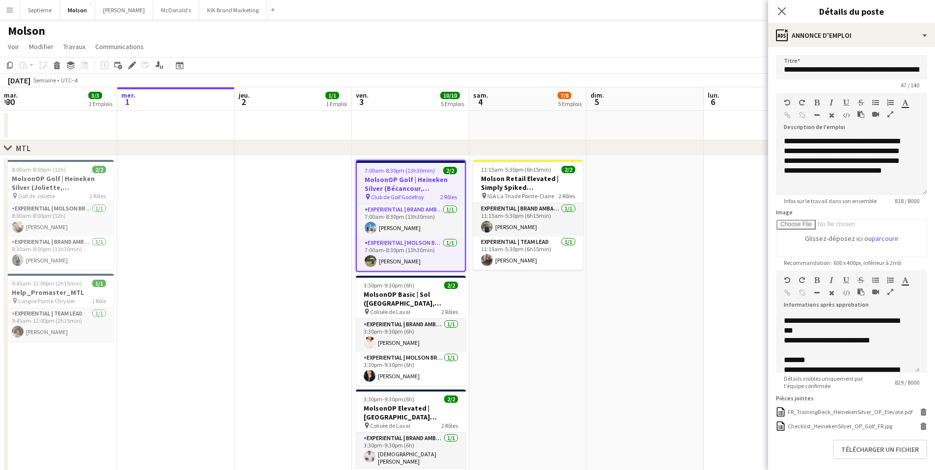
scroll to position [99, 0]
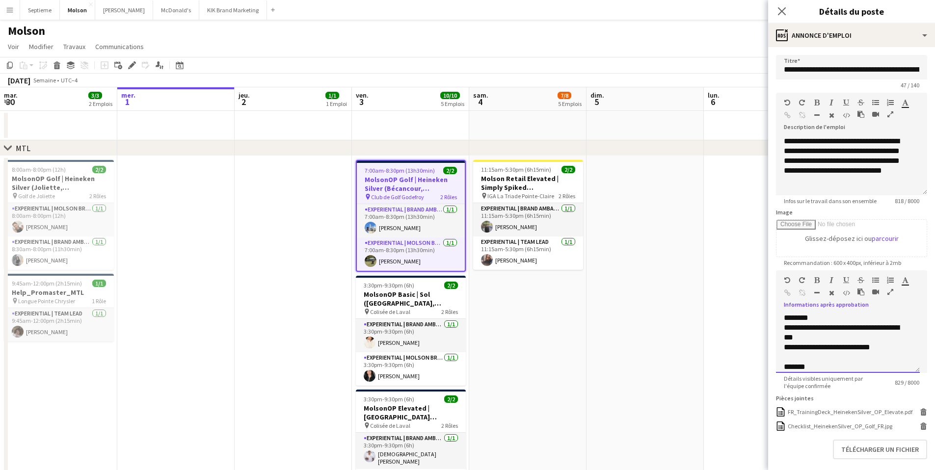
drag, startPoint x: 892, startPoint y: 353, endPoint x: 807, endPoint y: 357, distance: 84.4
click at [807, 352] on div "**********" at bounding box center [843, 347] width 121 height 10
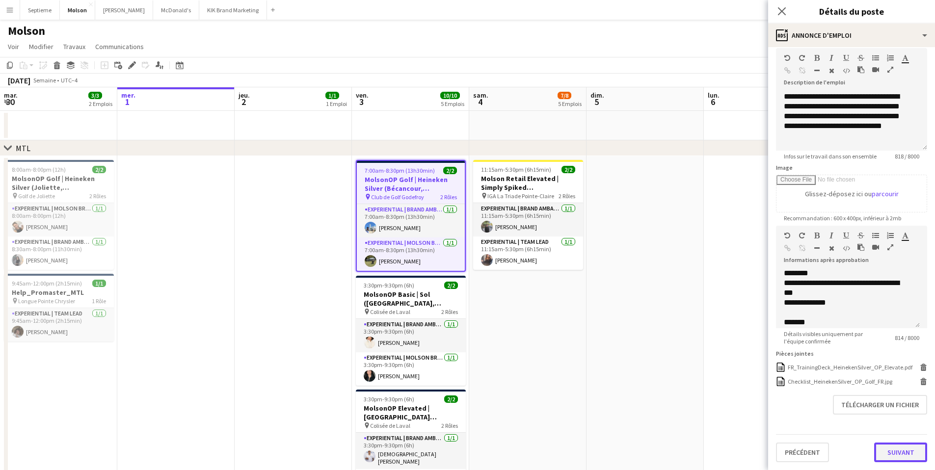
click at [898, 454] on button "Suivant" at bounding box center [900, 452] width 53 height 20
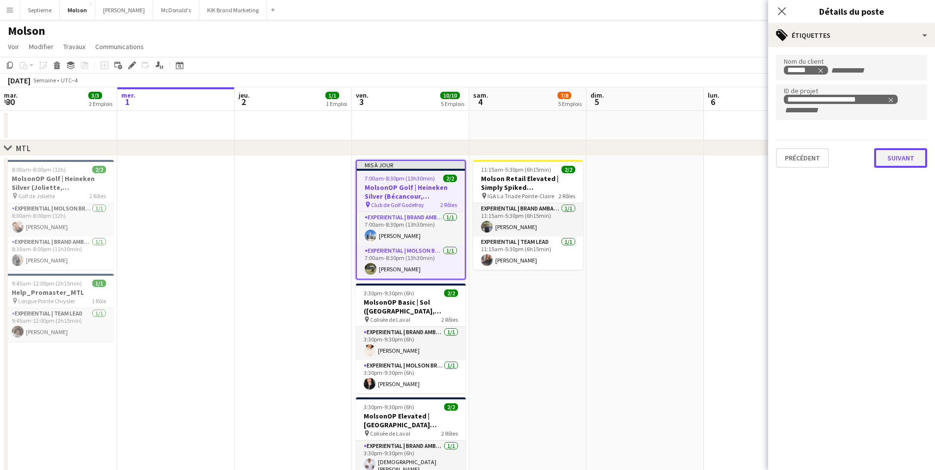
click at [896, 159] on button "Suivant" at bounding box center [900, 158] width 53 height 20
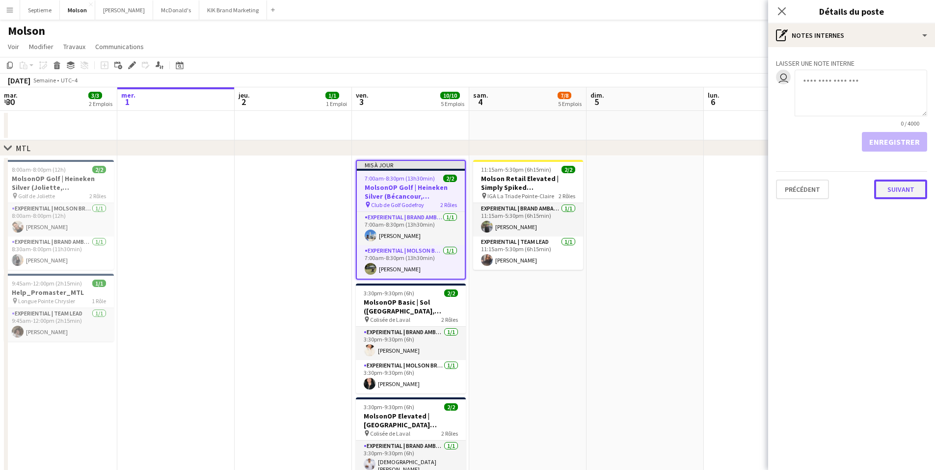
click at [890, 187] on button "Suivant" at bounding box center [900, 190] width 53 height 20
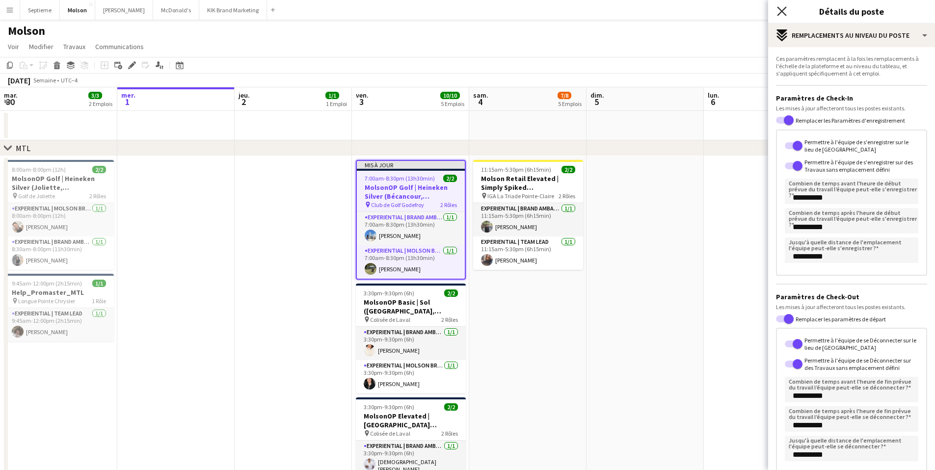
click at [779, 10] on icon "Fermer le pop-in" at bounding box center [781, 10] width 9 height 9
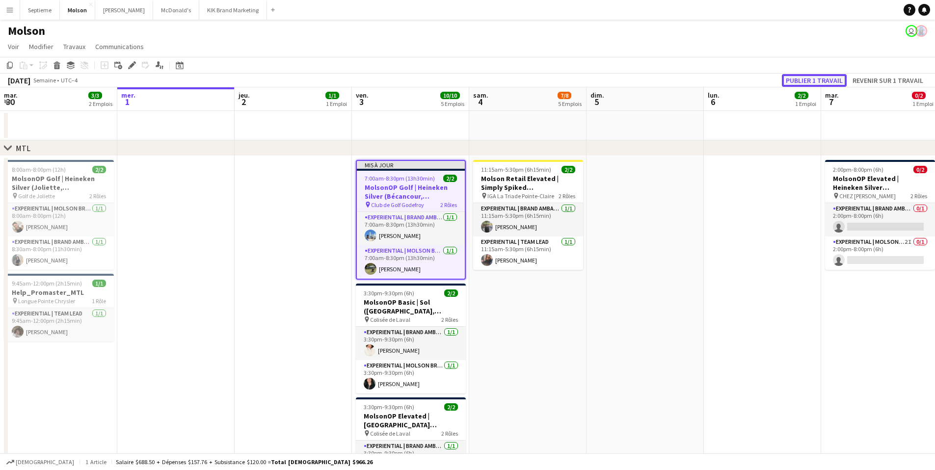
click at [805, 82] on button "Publier 1 travail" at bounding box center [813, 80] width 65 height 13
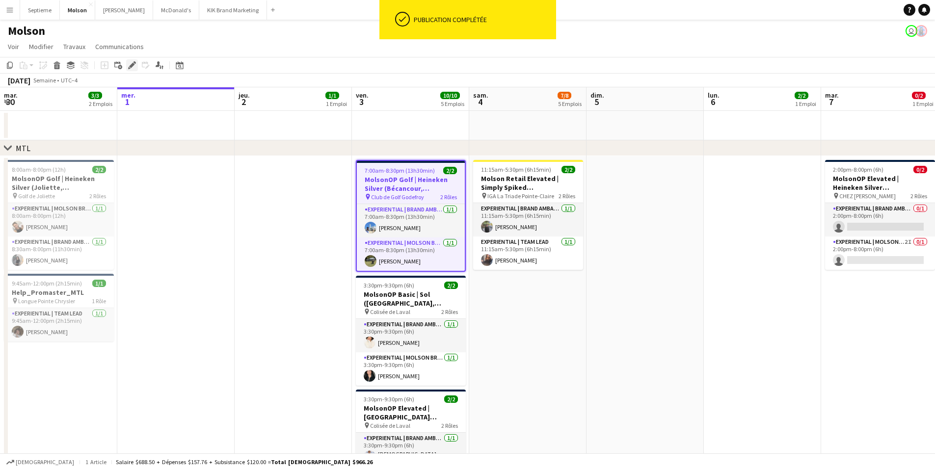
click at [131, 66] on icon at bounding box center [131, 65] width 5 height 5
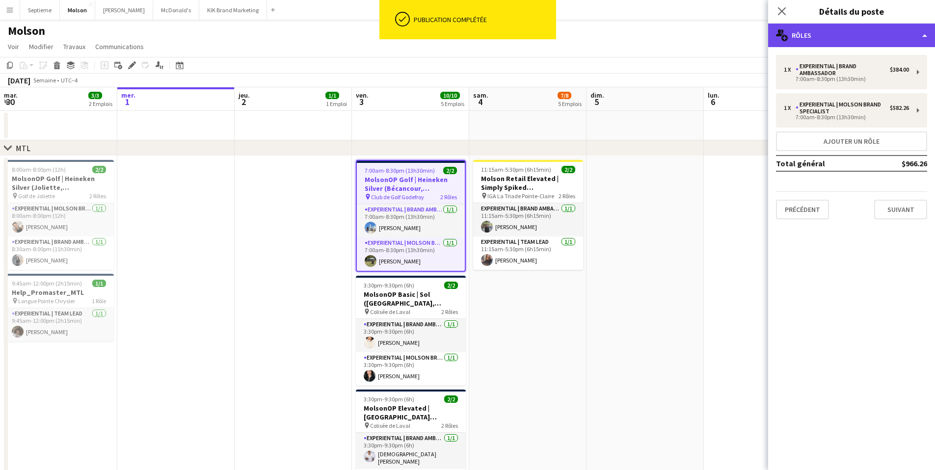
click at [847, 39] on div "multiple-users-add Rôles" at bounding box center [851, 36] width 167 height 24
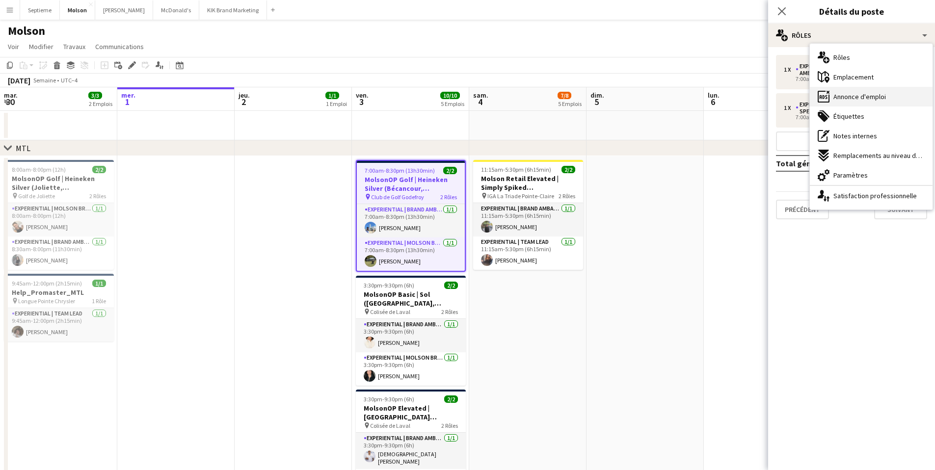
click at [866, 102] on div "ads-window Annonce d'emploi" at bounding box center [870, 97] width 123 height 20
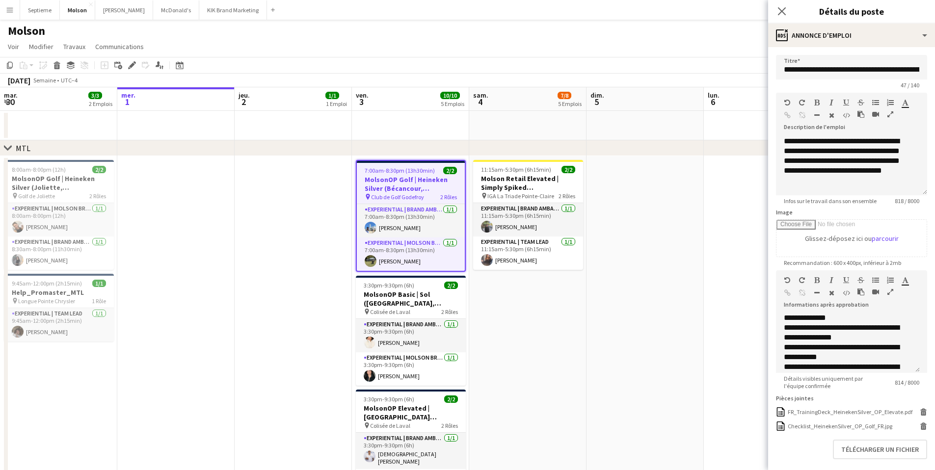
scroll to position [317, 0]
click at [786, 12] on app-icon "Fermer le pop-in" at bounding box center [782, 11] width 14 height 14
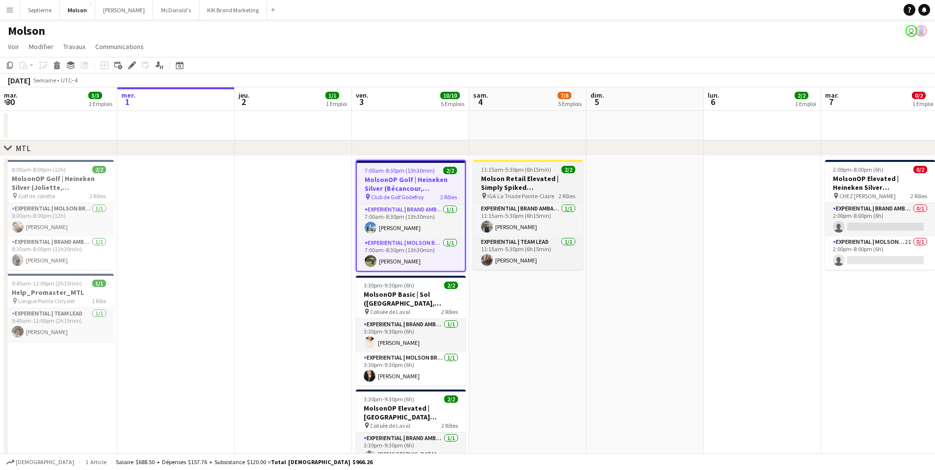
click at [524, 177] on h3 "Molson Retail Elevated | Simply Spiked ([GEOGRAPHIC_DATA], [GEOGRAPHIC_DATA])" at bounding box center [528, 183] width 110 height 18
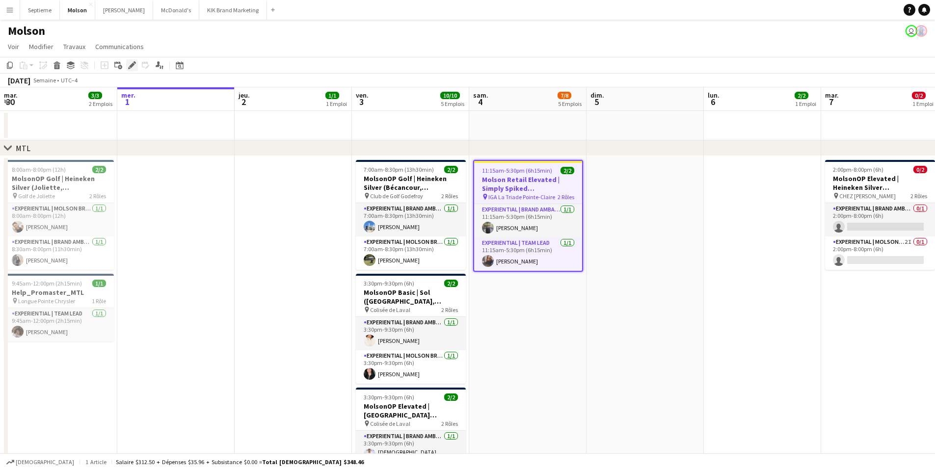
click at [133, 64] on icon at bounding box center [131, 65] width 5 height 5
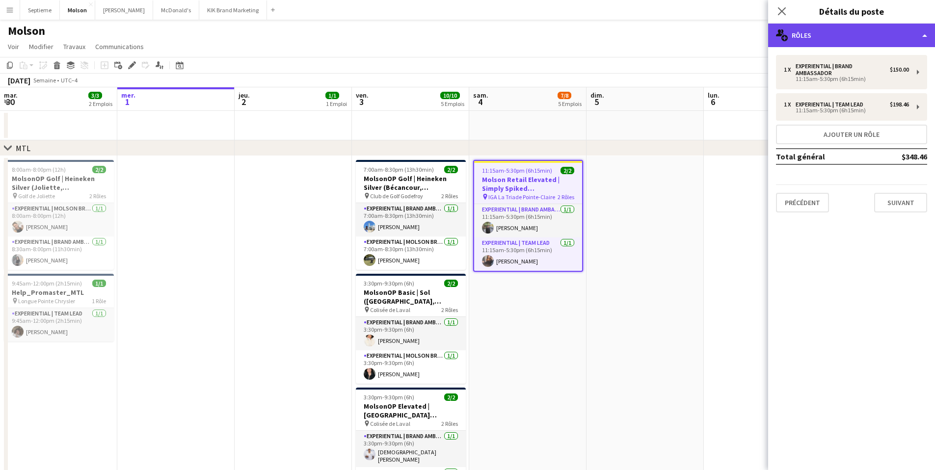
click at [884, 39] on div "multiple-users-add Rôles" at bounding box center [851, 36] width 167 height 24
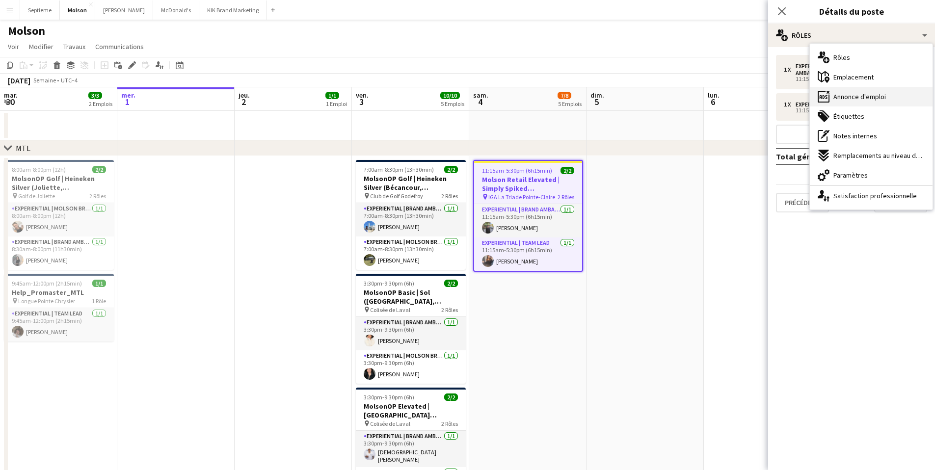
click at [865, 102] on div "ads-window Annonce d'emploi" at bounding box center [870, 97] width 123 height 20
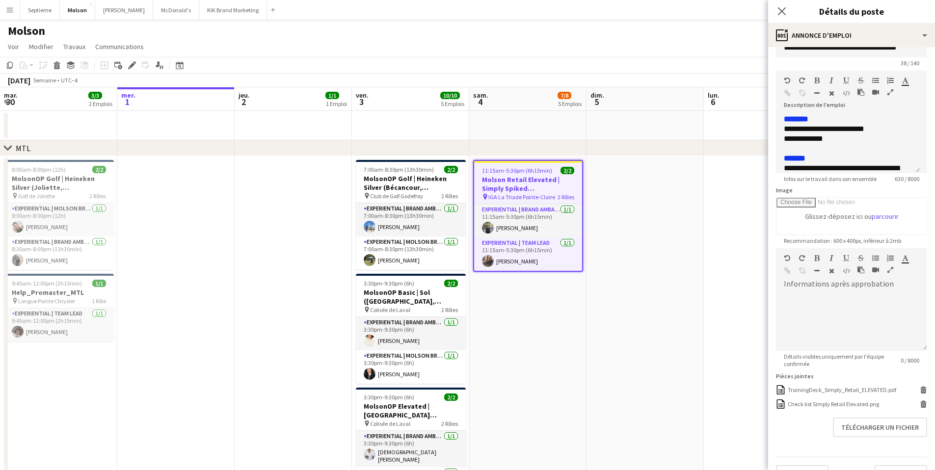
scroll to position [0, 0]
click at [815, 141] on div "**********" at bounding box center [843, 138] width 121 height 10
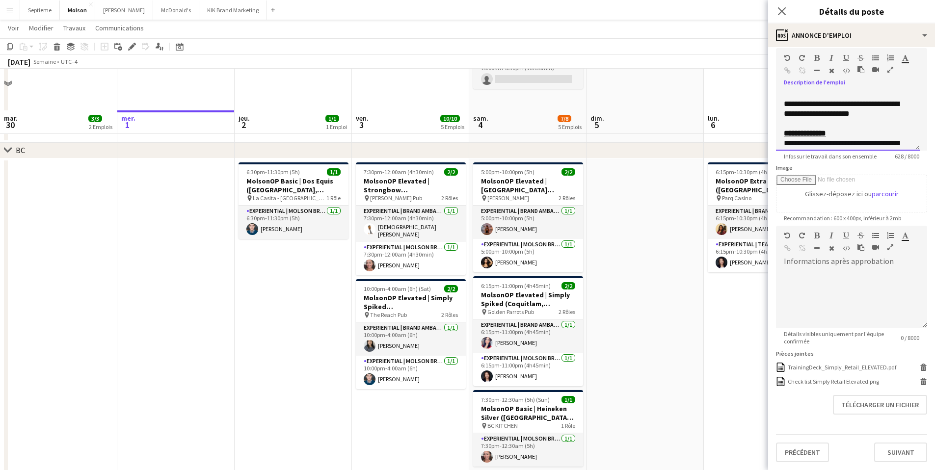
scroll to position [755, 0]
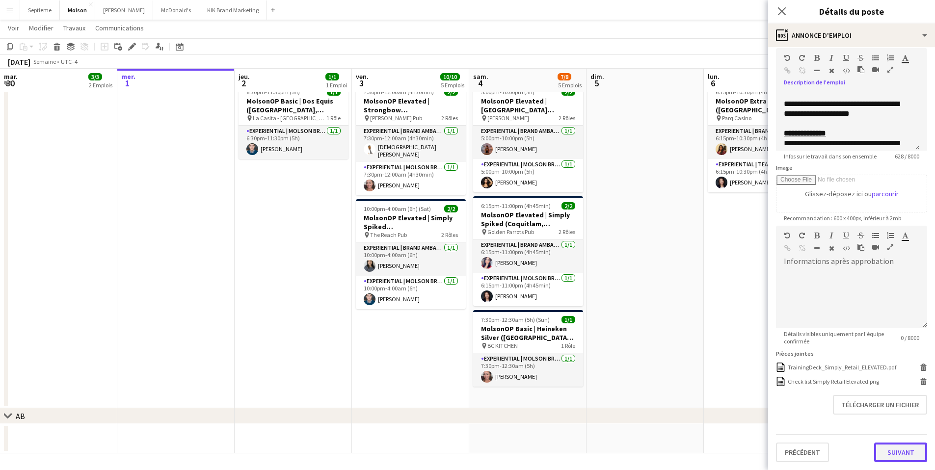
click at [890, 448] on button "Suivant" at bounding box center [900, 452] width 53 height 20
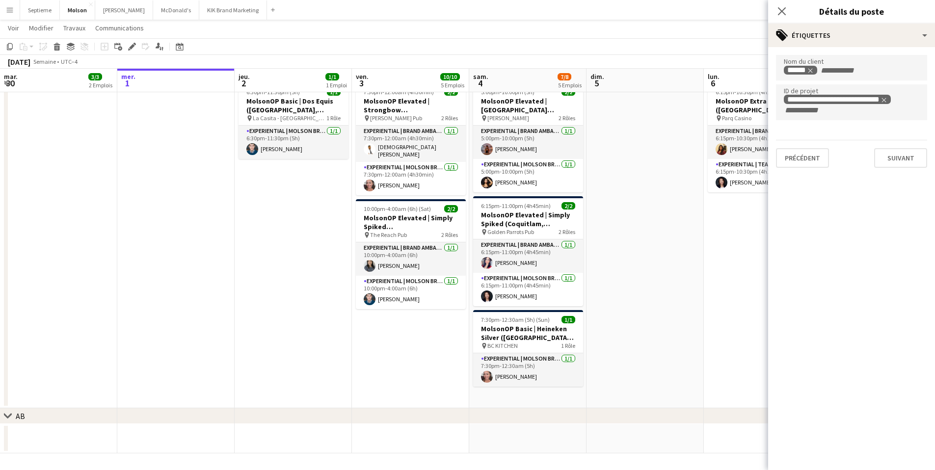
scroll to position [0, 0]
click at [884, 161] on button "Suivant" at bounding box center [900, 158] width 53 height 20
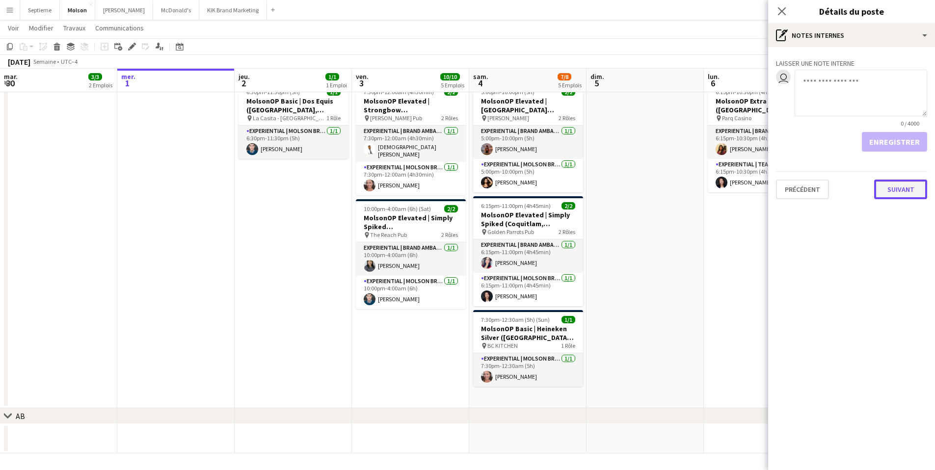
click at [888, 187] on button "Suivant" at bounding box center [900, 190] width 53 height 20
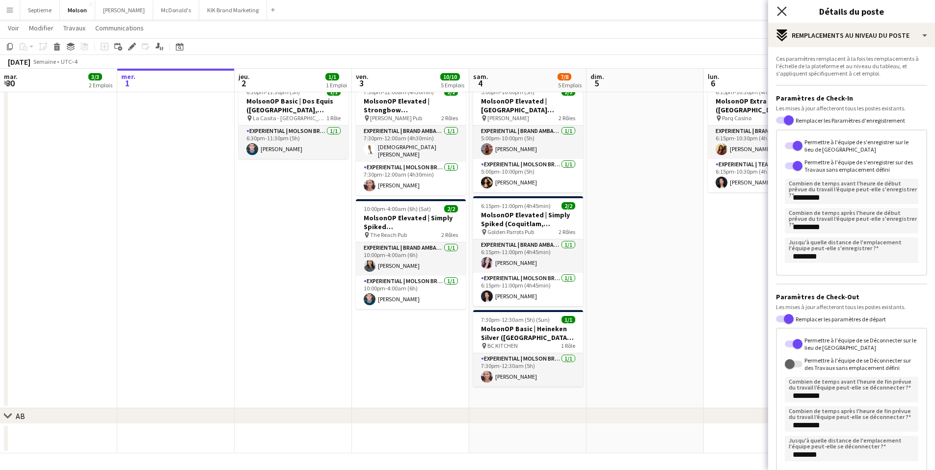
click at [781, 13] on icon "Fermer le pop-in" at bounding box center [781, 10] width 9 height 9
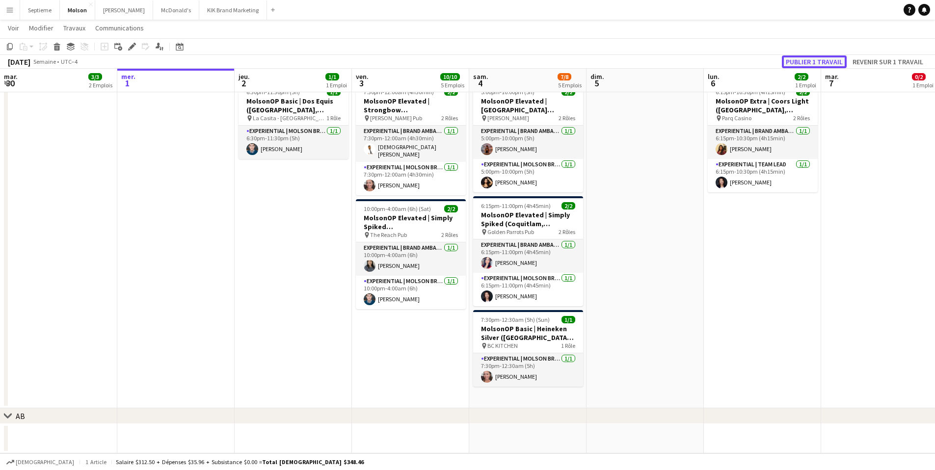
click at [803, 64] on button "Publier 1 travail" at bounding box center [813, 61] width 65 height 13
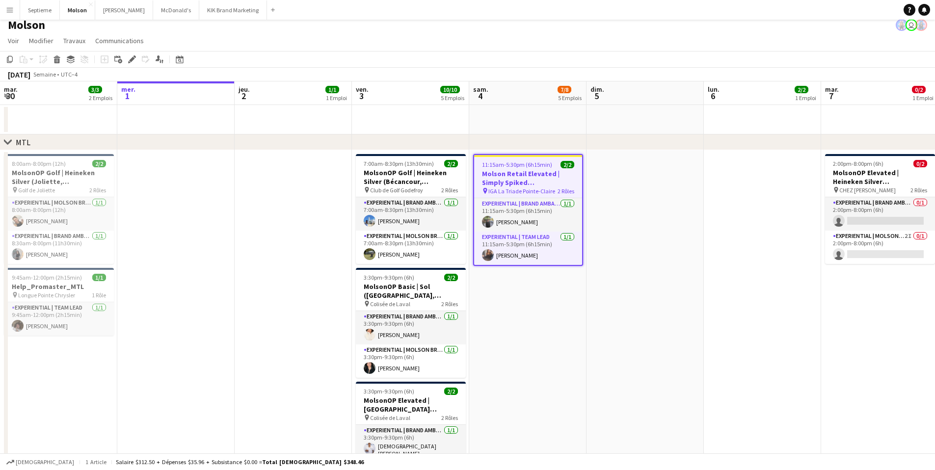
scroll to position [5, 0]
click at [9, 11] on app-icon "Menu" at bounding box center [10, 10] width 8 height 8
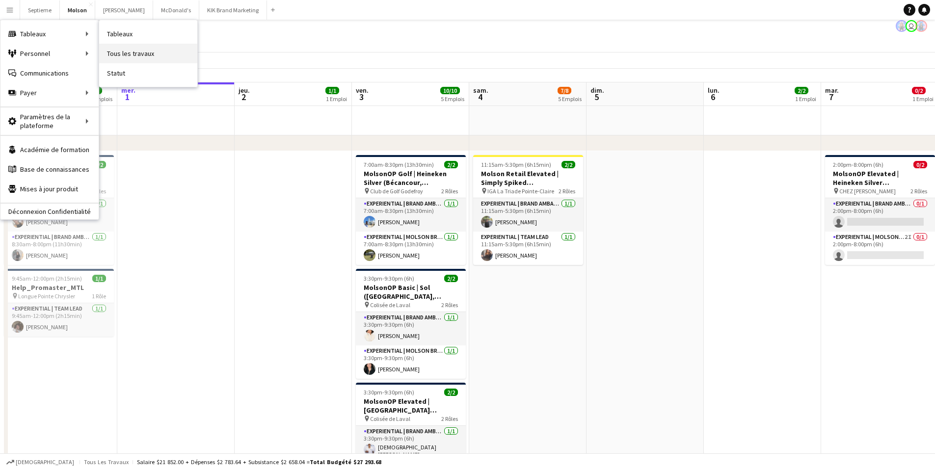
click at [145, 52] on link "Tous les travaux" at bounding box center [148, 54] width 98 height 20
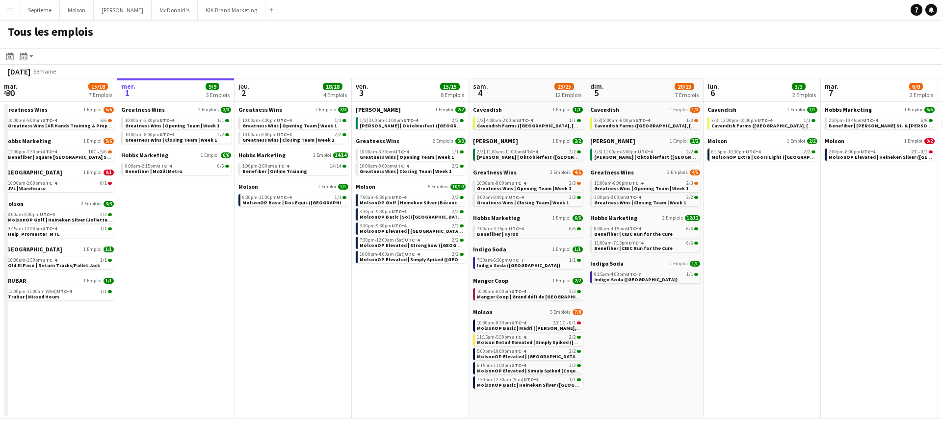
scroll to position [0, 234]
